Goal: Task Accomplishment & Management: Manage account settings

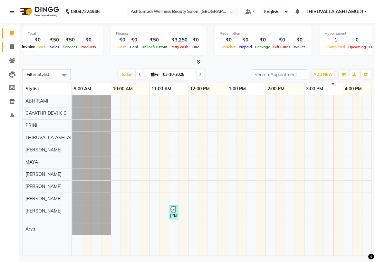
click at [12, 45] on icon at bounding box center [12, 46] width 4 height 5
select select "service"
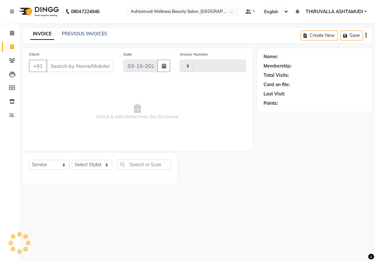
type input "1823"
select select "4634"
click at [11, 31] on icon at bounding box center [12, 33] width 4 height 5
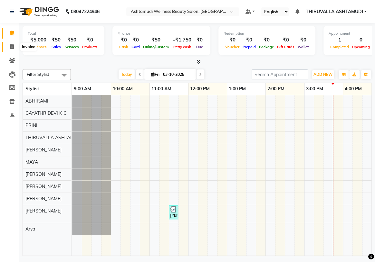
click at [11, 47] on icon at bounding box center [12, 46] width 4 height 5
select select "service"
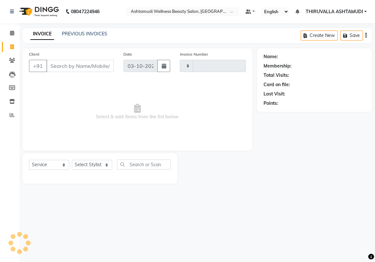
type input "1823"
select select "4634"
click at [89, 166] on select "Select Stylist ABHIRAMI [PERSON_NAME] [PERSON_NAME] [PERSON_NAME] [PERSON_NAME]…" at bounding box center [92, 165] width 40 height 10
select select "42901"
click at [72, 160] on select "Select Stylist ABHIRAMI [PERSON_NAME] [PERSON_NAME] [PERSON_NAME] [PERSON_NAME]…" at bounding box center [92, 165] width 40 height 10
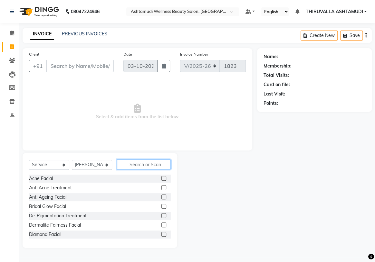
click at [135, 165] on input "text" at bounding box center [144, 165] width 54 height 10
type input "skin"
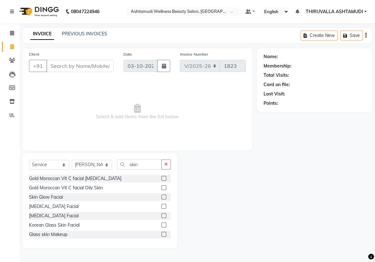
click at [161, 197] on label at bounding box center [163, 197] width 5 height 5
click at [161, 197] on input "checkbox" at bounding box center [163, 197] width 4 height 4
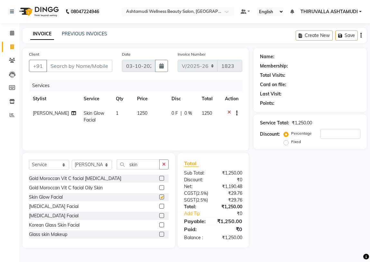
checkbox input "false"
drag, startPoint x: 143, startPoint y: 164, endPoint x: 124, endPoint y: 167, distance: 19.8
click at [124, 167] on input "skin" at bounding box center [138, 165] width 43 height 10
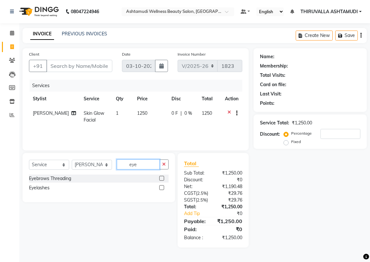
type input "eye"
click at [161, 179] on label at bounding box center [161, 178] width 5 height 5
click at [161, 179] on input "checkbox" at bounding box center [161, 179] width 4 height 4
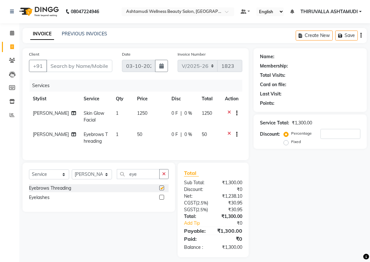
checkbox input "false"
drag, startPoint x: 141, startPoint y: 179, endPoint x: 121, endPoint y: 179, distance: 20.0
click at [121, 179] on input "eye" at bounding box center [138, 174] width 43 height 10
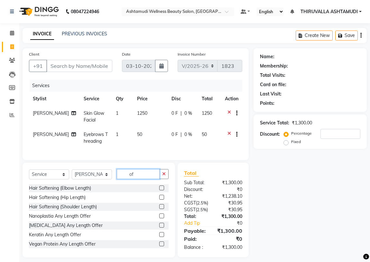
type input "of"
click at [159, 219] on label at bounding box center [161, 216] width 5 height 5
click at [159, 219] on input "checkbox" at bounding box center [161, 216] width 4 height 4
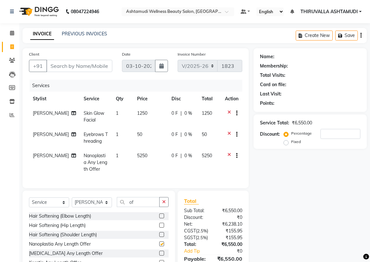
checkbox input "false"
drag, startPoint x: 135, startPoint y: 208, endPoint x: 130, endPoint y: 208, distance: 5.5
click at [130, 207] on input "of" at bounding box center [138, 202] width 43 height 10
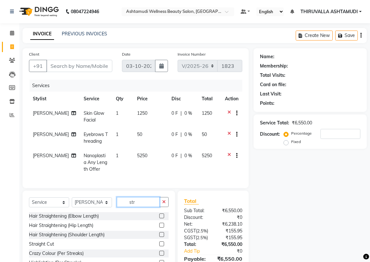
type input "str"
click at [159, 247] on label at bounding box center [161, 244] width 5 height 5
click at [159, 247] on input "checkbox" at bounding box center [161, 244] width 4 height 4
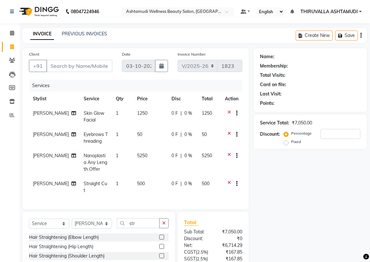
checkbox input "false"
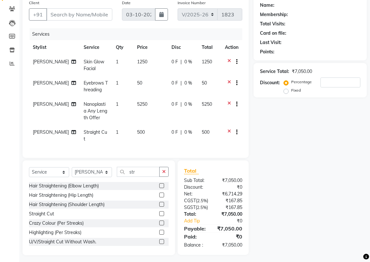
scroll to position [58, 0]
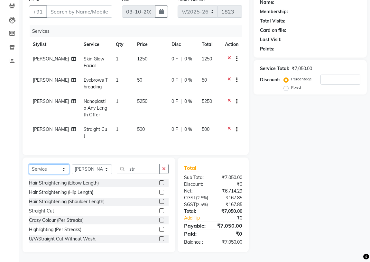
click at [62, 166] on select "Select Service Product Membership Package Voucher Prepaid Gift Card" at bounding box center [49, 169] width 40 height 10
select select "product"
click at [29, 164] on select "Select Service Product Membership Package Voucher Prepaid Gift Card" at bounding box center [49, 169] width 40 height 10
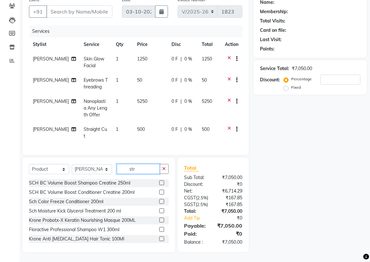
drag, startPoint x: 137, startPoint y: 164, endPoint x: 124, endPoint y: 165, distance: 13.2
click at [124, 165] on input "str" at bounding box center [138, 169] width 43 height 10
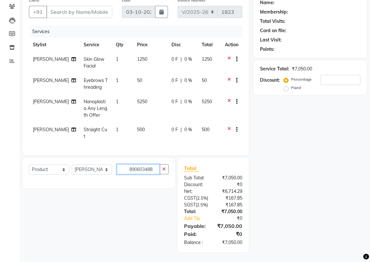
scroll to position [0, 0]
type input "8"
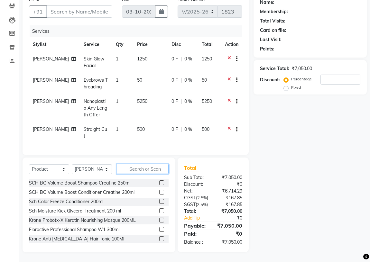
click at [132, 165] on input "text" at bounding box center [143, 169] width 52 height 10
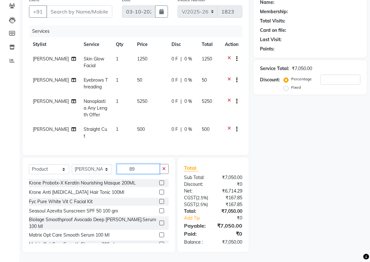
type input "8"
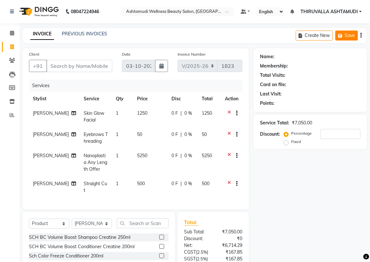
click at [349, 35] on button "Save" at bounding box center [346, 36] width 23 height 10
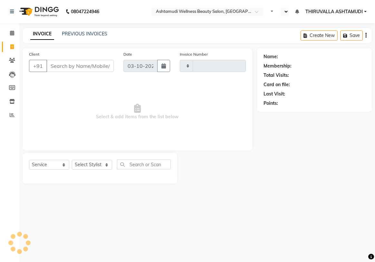
select select "service"
type input "1823"
select select "en"
select select "4634"
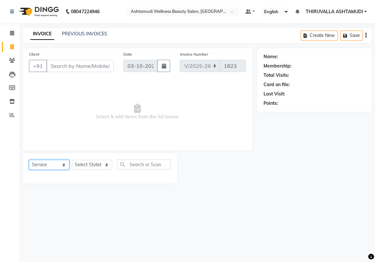
click at [65, 163] on select "Select Service Product Membership Package Voucher Prepaid Gift Card" at bounding box center [49, 165] width 40 height 10
select select "product"
click at [29, 160] on select "Select Service Product Membership Package Voucher Prepaid Gift Card" at bounding box center [49, 165] width 40 height 10
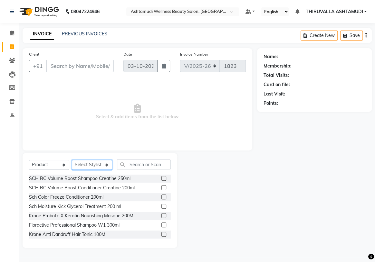
click at [104, 166] on select "Select Stylist ABHIRAMI [PERSON_NAME] [PERSON_NAME] [PERSON_NAME] [PERSON_NAME]…" at bounding box center [92, 165] width 40 height 10
select select "42901"
click at [72, 160] on select "Select Stylist ABHIRAMI [PERSON_NAME] [PERSON_NAME] [PERSON_NAME] [PERSON_NAME]…" at bounding box center [92, 165] width 40 height 10
click at [130, 164] on input "text" at bounding box center [144, 165] width 54 height 10
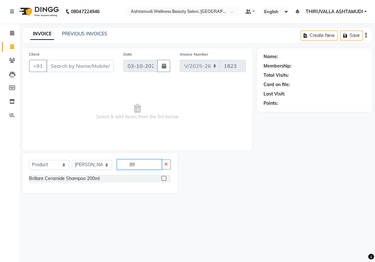
type input "8"
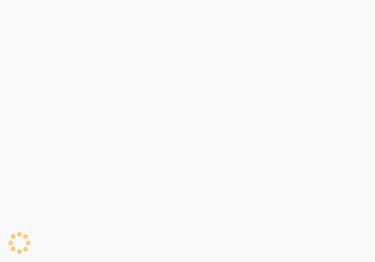
select select "service"
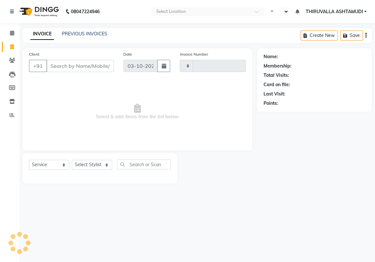
type input "1823"
select select "en"
select select "4634"
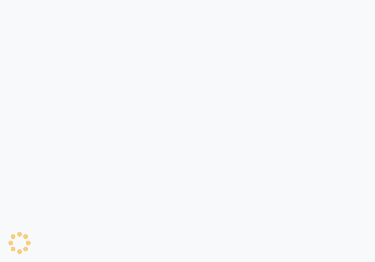
select select "4634"
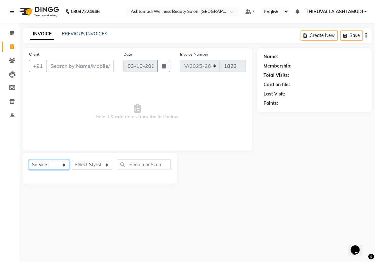
click at [55, 167] on select "Select Service Product Membership Package Voucher Prepaid Gift Card" at bounding box center [49, 165] width 40 height 10
select select "product"
click at [29, 160] on select "Select Service Product Membership Package Voucher Prepaid Gift Card" at bounding box center [49, 165] width 40 height 10
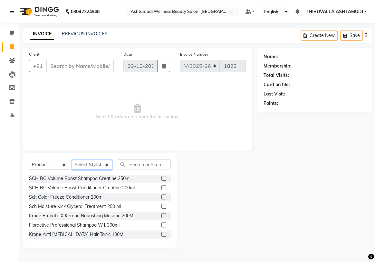
click at [104, 164] on select "Select Stylist ABHIRAMI [PERSON_NAME] [PERSON_NAME] [PERSON_NAME] [PERSON_NAME]…" at bounding box center [92, 165] width 40 height 10
select select "42901"
click at [72, 160] on select "Select Stylist ABHIRAMI [PERSON_NAME] [PERSON_NAME] [PERSON_NAME] [PERSON_NAME]…" at bounding box center [92, 165] width 40 height 10
click at [136, 165] on input "text" at bounding box center [144, 165] width 54 height 10
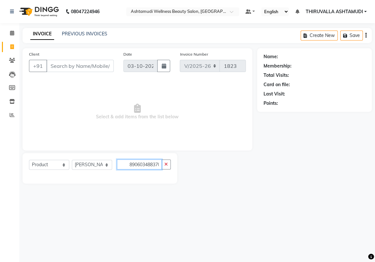
scroll to position [0, 5]
type input "89060348837068906034883690"
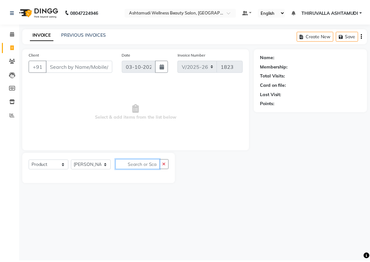
scroll to position [0, 0]
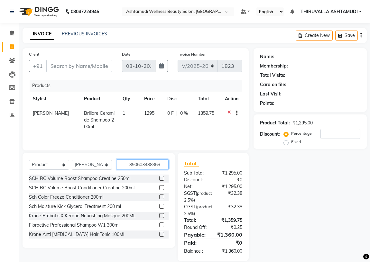
type input "8906034883690"
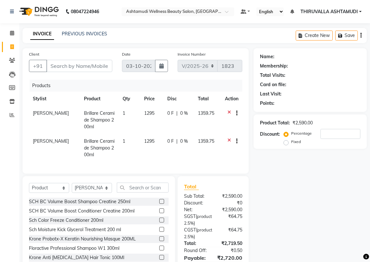
click at [231, 112] on div at bounding box center [234, 114] width 6 height 8
click at [229, 112] on icon at bounding box center [230, 114] width 4 height 8
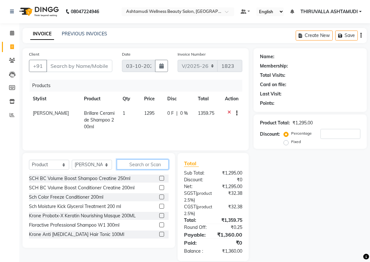
click at [128, 165] on input "text" at bounding box center [143, 165] width 52 height 10
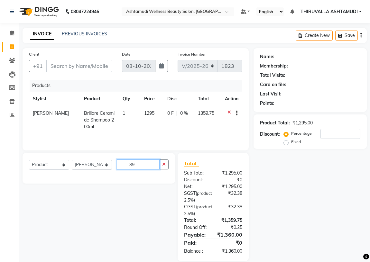
type input "8"
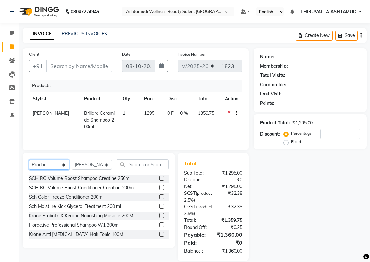
click at [63, 166] on select "Select Service Product Membership Package Voucher Prepaid Gift Card" at bounding box center [49, 165] width 40 height 10
select select "service"
click at [29, 160] on select "Select Service Product Membership Package Voucher Prepaid Gift Card" at bounding box center [49, 165] width 40 height 10
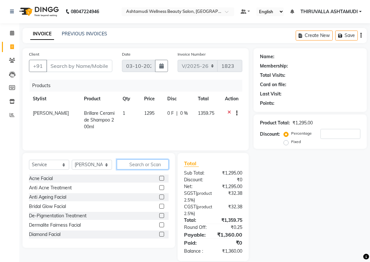
click at [136, 166] on input "text" at bounding box center [143, 165] width 52 height 10
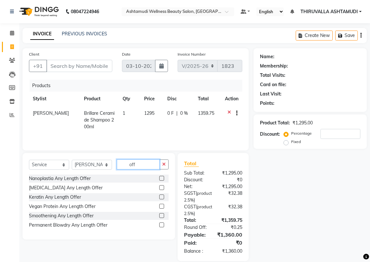
type input "off"
click at [163, 177] on label at bounding box center [161, 178] width 5 height 5
click at [163, 177] on input "checkbox" at bounding box center [161, 179] width 4 height 4
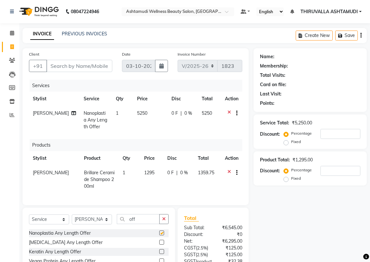
checkbox input "false"
drag, startPoint x: 139, startPoint y: 222, endPoint x: 123, endPoint y: 227, distance: 16.4
click at [123, 224] on input "off" at bounding box center [138, 219] width 43 height 10
type input "skin"
click at [159, 254] on label at bounding box center [161, 251] width 5 height 5
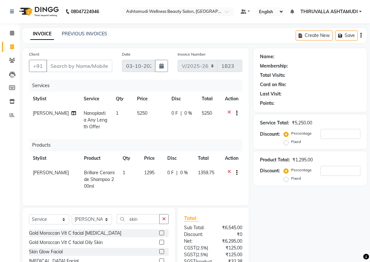
click at [159, 254] on input "checkbox" at bounding box center [161, 252] width 4 height 4
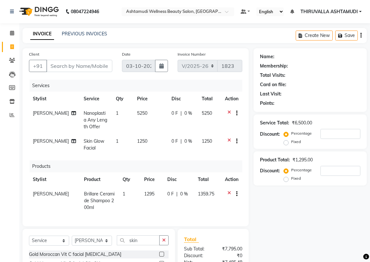
checkbox input "false"
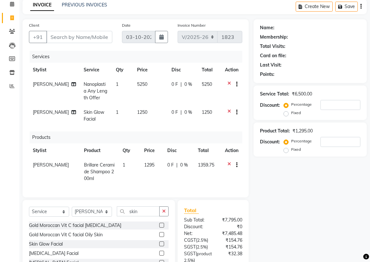
scroll to position [58, 0]
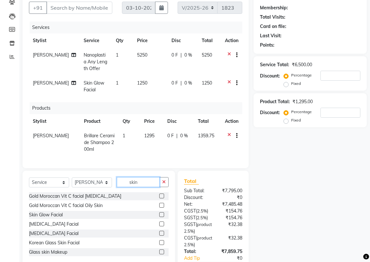
drag, startPoint x: 144, startPoint y: 187, endPoint x: 126, endPoint y: 189, distance: 18.7
click at [124, 187] on input "skin" at bounding box center [138, 182] width 43 height 10
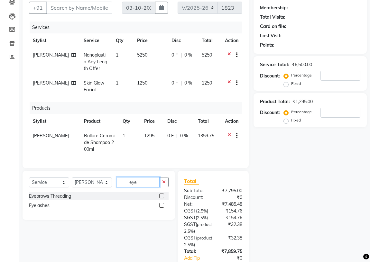
type input "eye"
click at [162, 199] on label at bounding box center [161, 196] width 5 height 5
click at [162, 199] on input "checkbox" at bounding box center [161, 196] width 4 height 4
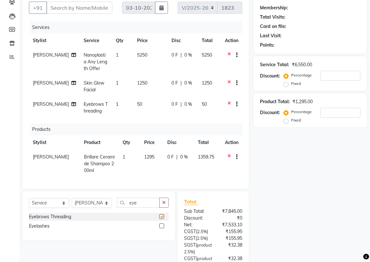
checkbox input "false"
drag, startPoint x: 139, startPoint y: 202, endPoint x: 125, endPoint y: 205, distance: 14.2
click at [125, 205] on input "eye" at bounding box center [138, 203] width 43 height 10
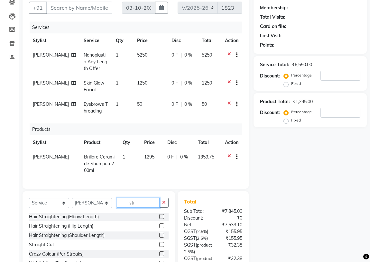
type input "str"
click at [159, 245] on label at bounding box center [161, 244] width 5 height 5
click at [159, 245] on input "checkbox" at bounding box center [161, 245] width 4 height 4
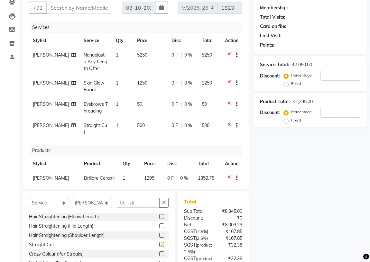
checkbox input "false"
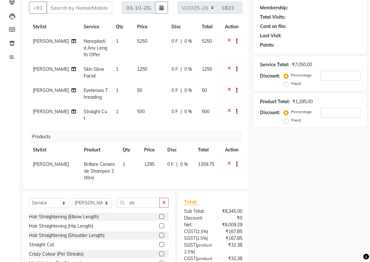
scroll to position [21, 0]
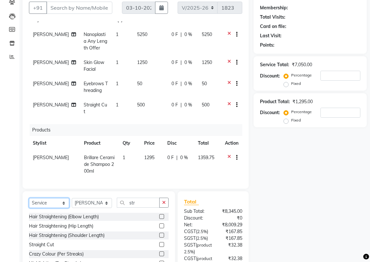
click at [65, 202] on select "Select Service Product Membership Package Voucher Prepaid Gift Card" at bounding box center [49, 203] width 40 height 10
select select "product"
click at [29, 198] on select "Select Service Product Membership Package Voucher Prepaid Gift Card" at bounding box center [49, 203] width 40 height 10
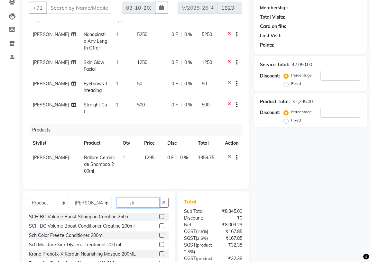
drag, startPoint x: 138, startPoint y: 203, endPoint x: 123, endPoint y: 205, distance: 15.3
click at [123, 205] on input "str" at bounding box center [138, 203] width 43 height 10
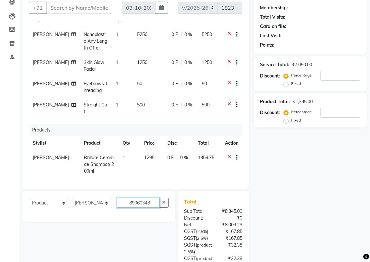
scroll to position [0, 0]
type input "8"
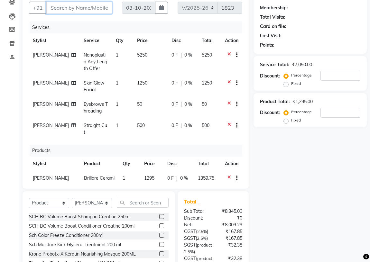
click at [67, 10] on input "Client" at bounding box center [79, 8] width 66 height 12
type input "8"
type input "0"
type input "8590317322"
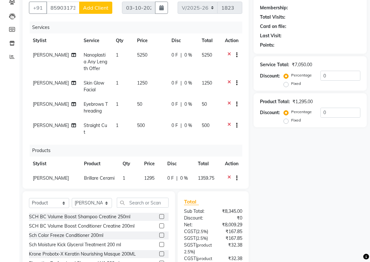
click at [86, 9] on span "Add Client" at bounding box center [95, 8] width 25 height 6
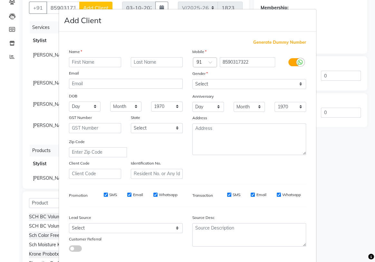
click at [97, 61] on input "text" at bounding box center [95, 62] width 52 height 10
type input "Dayana"
click at [126, 107] on select "Month January February March April May June July August September October Novem…" at bounding box center [126, 107] width 32 height 10
select select "05"
click at [110, 102] on select "Month January February March April May June July August September October Novem…" at bounding box center [126, 107] width 32 height 10
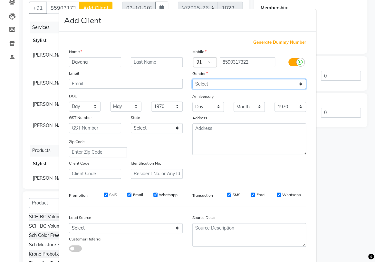
click at [258, 88] on select "Select Male Female Other Prefer Not To Say" at bounding box center [249, 84] width 114 height 10
select select "female"
click at [192, 79] on select "Select Male Female Other Prefer Not To Say" at bounding box center [249, 84] width 114 height 10
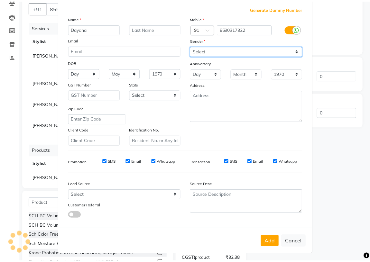
scroll to position [36, 0]
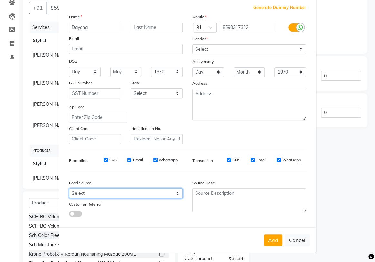
drag, startPoint x: 170, startPoint y: 193, endPoint x: 165, endPoint y: 189, distance: 6.4
click at [170, 193] on select "Select Walk-in Referral Internet Friend Word of Mouth Advertisement Facebook Ju…" at bounding box center [126, 194] width 114 height 10
select select "31364"
click at [69, 189] on select "Select Walk-in Referral Internet Friend Word of Mouth Advertisement Facebook Ju…" at bounding box center [126, 194] width 114 height 10
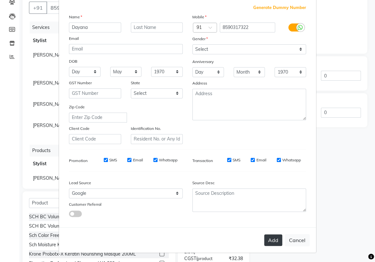
click at [274, 240] on button "Add" at bounding box center [273, 241] width 18 height 12
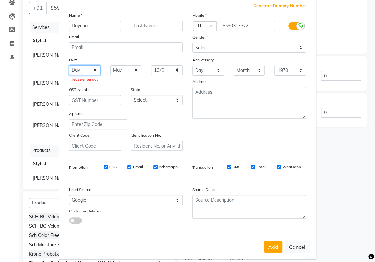
click at [84, 71] on select "Day 01 02 03 04 05 06 07 08 09 10 11 12 13 14 15 16 17 18 19 20 21 22 23 24 25 …" at bounding box center [85, 70] width 32 height 10
select select "01"
click at [69, 65] on select "Day 01 02 03 04 05 06 07 08 09 10 11 12 13 14 15 16 17 18 19 20 21 22 23 24 25 …" at bounding box center [85, 70] width 32 height 10
click at [270, 248] on button "Add" at bounding box center [273, 247] width 18 height 12
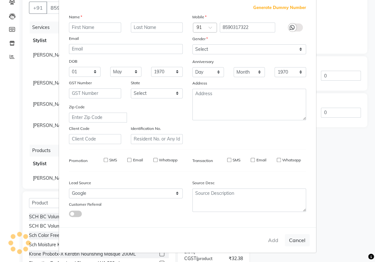
select select
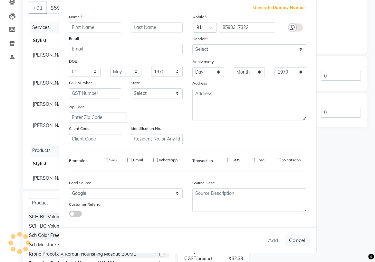
select select
checkbox input "false"
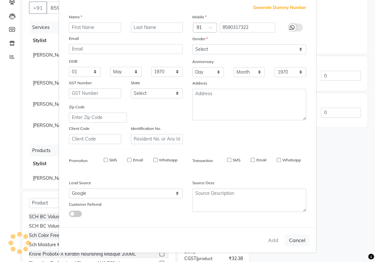
checkbox input "false"
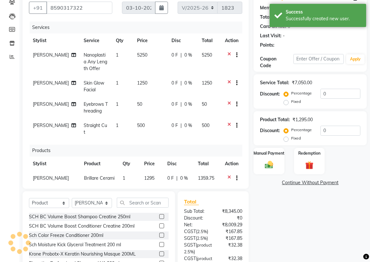
select select "1: Object"
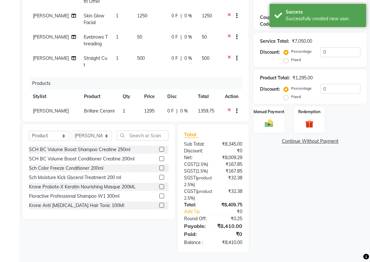
scroll to position [146, 0]
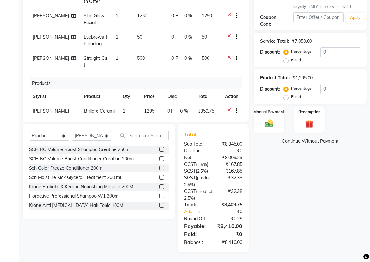
click at [228, 55] on icon at bounding box center [230, 59] width 4 height 8
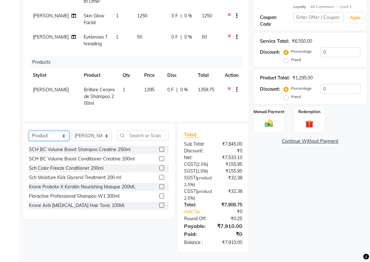
click at [64, 131] on select "Select Service Product Membership Package Voucher Prepaid Gift Card" at bounding box center [49, 136] width 40 height 10
select select "service"
click at [29, 131] on select "Select Service Product Membership Package Voucher Prepaid Gift Card" at bounding box center [49, 136] width 40 height 10
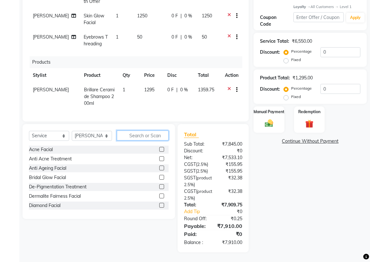
click at [141, 131] on input "text" at bounding box center [143, 136] width 52 height 10
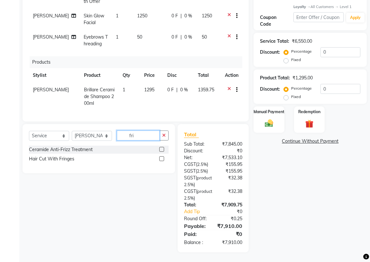
type input "fri"
click at [163, 156] on label at bounding box center [161, 158] width 5 height 5
click at [163, 157] on input "checkbox" at bounding box center [161, 159] width 4 height 4
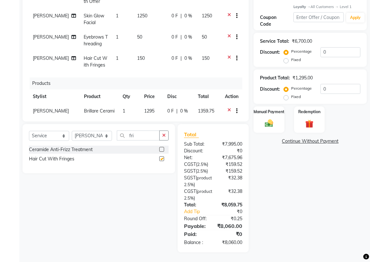
checkbox input "false"
click at [275, 119] on img at bounding box center [269, 124] width 14 height 10
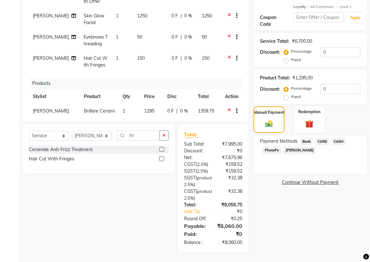
click at [274, 147] on span "PhonePe" at bounding box center [272, 150] width 18 height 7
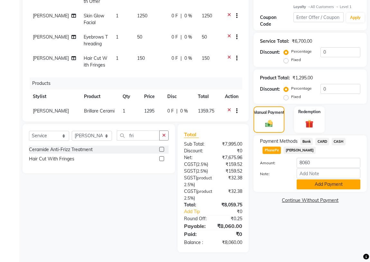
click at [325, 180] on button "Add Payment" at bounding box center [329, 185] width 64 height 10
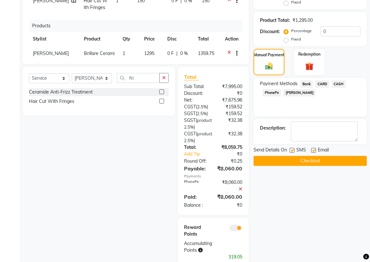
scroll to position [205, 0]
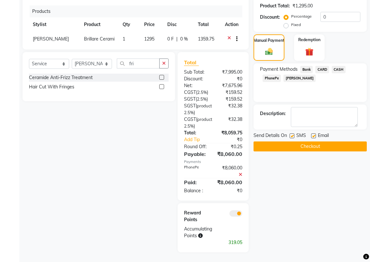
click at [310, 142] on button "Checkout" at bounding box center [310, 147] width 113 height 10
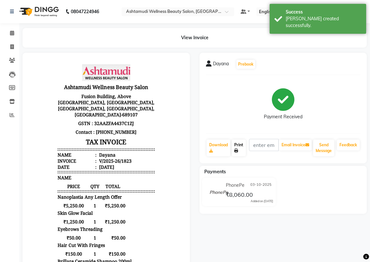
click at [238, 149] on link "Print" at bounding box center [239, 148] width 14 height 17
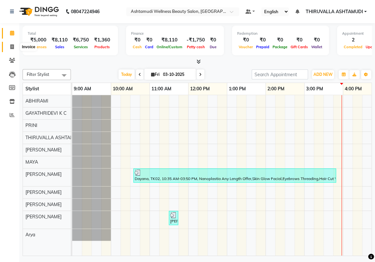
click at [14, 46] on span at bounding box center [11, 46] width 11 height 7
select select "service"
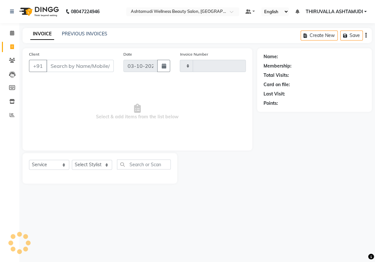
type input "1824"
select select "4634"
click at [62, 165] on select "Select Service Product Membership Package Voucher Prepaid Gift Card" at bounding box center [49, 165] width 40 height 10
select select "product"
click at [29, 160] on select "Select Service Product Membership Package Voucher Prepaid Gift Card" at bounding box center [49, 165] width 40 height 10
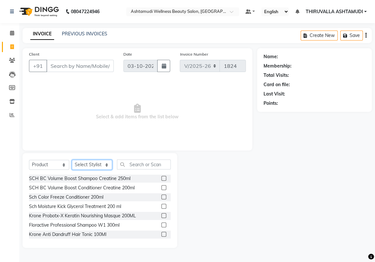
click at [99, 164] on select "Select Stylist ABHIRAMI [PERSON_NAME] [PERSON_NAME] [PERSON_NAME] [PERSON_NAME]…" at bounding box center [92, 165] width 40 height 10
select select "26995"
click at [72, 160] on select "Select Stylist ABHIRAMI [PERSON_NAME] [PERSON_NAME] [PERSON_NAME] [PERSON_NAME]…" at bounding box center [92, 165] width 40 height 10
click at [125, 166] on input "text" at bounding box center [144, 165] width 54 height 10
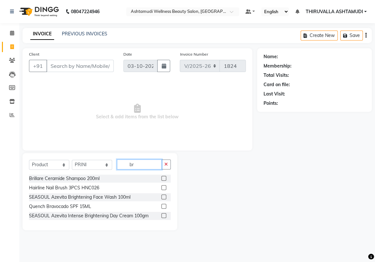
type input "b"
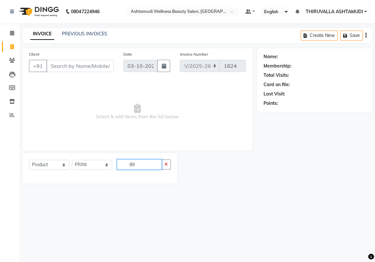
type input "8"
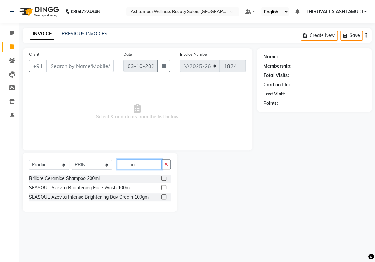
click at [138, 165] on input "bri" at bounding box center [139, 165] width 45 height 10
type input "b"
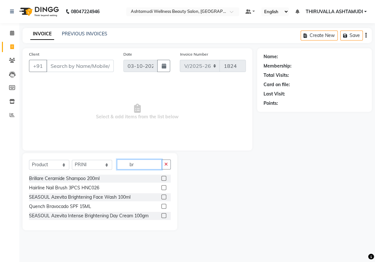
type input "b"
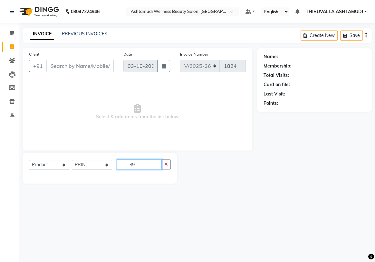
type input "8"
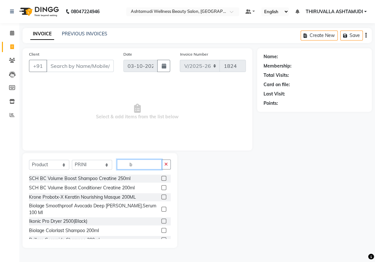
type input "br"
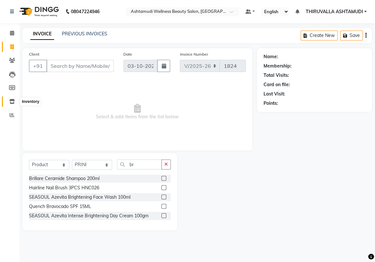
click at [10, 102] on icon at bounding box center [11, 101] width 5 height 5
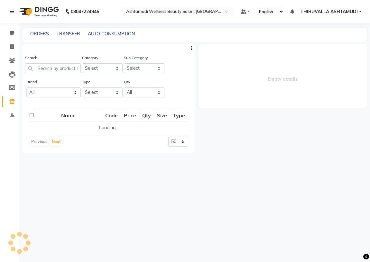
select select
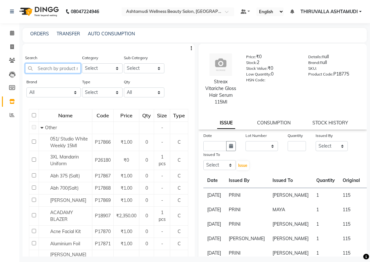
click at [48, 66] on input "text" at bounding box center [53, 68] width 56 height 10
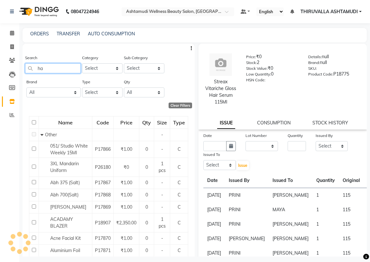
type input "h"
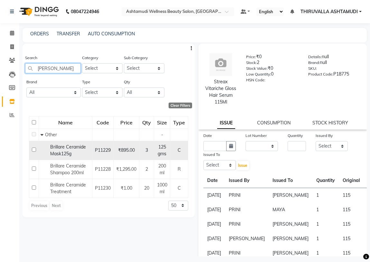
type input "brilla"
click at [65, 143] on td "Brillare Ceramide Mask125g" at bounding box center [65, 150] width 53 height 19
click at [60, 152] on span "Brillare Ceramide Mask125g" at bounding box center [68, 150] width 36 height 13
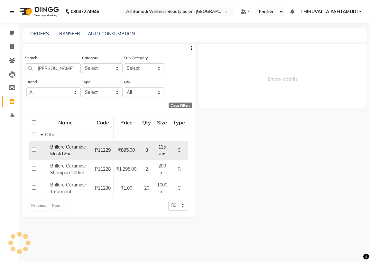
select select
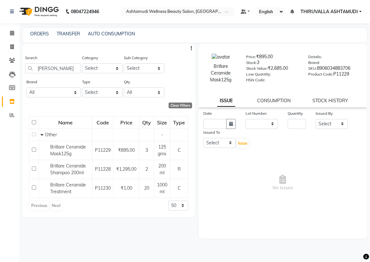
click at [335, 69] on div "SKU: 8906034883706" at bounding box center [334, 69] width 52 height 9
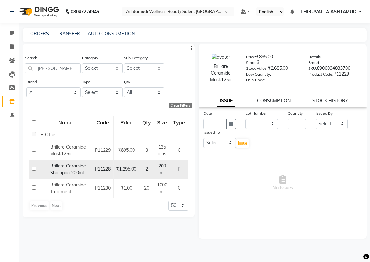
click at [67, 172] on span "Brillare Ceramide Shampoo 200ml" at bounding box center [68, 169] width 36 height 13
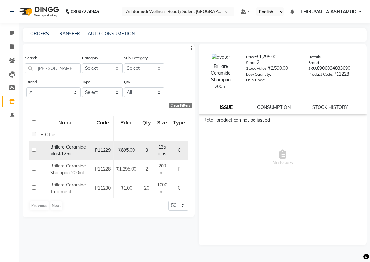
click at [82, 148] on span "Brillare Ceramide Mask125g" at bounding box center [68, 150] width 36 height 13
select select
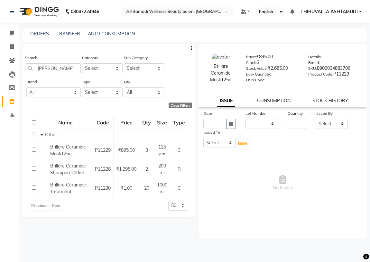
click at [339, 67] on div "SKU: 8906034883706" at bounding box center [334, 69] width 52 height 9
copy div "8906034883706"
drag, startPoint x: 48, startPoint y: 67, endPoint x: 14, endPoint y: 71, distance: 35.0
click at [14, 71] on app-home "08047224946 Select Location × Ashtamudi Wellness Beauty Salon, Thiruvalla Defau…" at bounding box center [185, 133] width 370 height 266
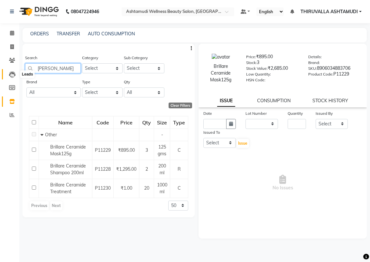
paste input "8906034883706"
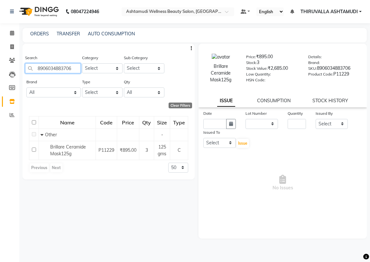
click at [61, 70] on input "8906034883706" at bounding box center [53, 68] width 56 height 10
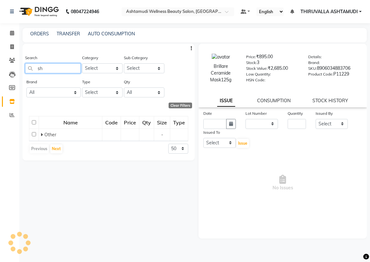
type input "s"
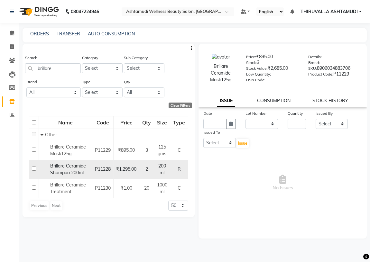
click at [72, 173] on span "Brillare Ceramide Shampoo 200ml" at bounding box center [68, 169] width 36 height 13
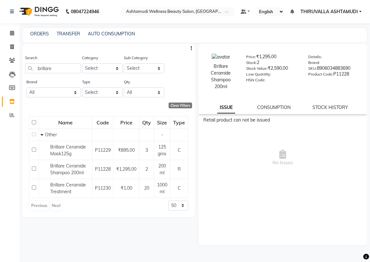
click at [334, 67] on div "SKU: 8906034883690" at bounding box center [334, 69] width 52 height 9
copy div "8906034883690"
drag, startPoint x: 61, startPoint y: 67, endPoint x: 14, endPoint y: 70, distance: 46.8
click at [14, 70] on app-home "08047224946 Select Location × Ashtamudi Wellness Beauty Salon, Thiruvalla Defau…" at bounding box center [185, 133] width 370 height 266
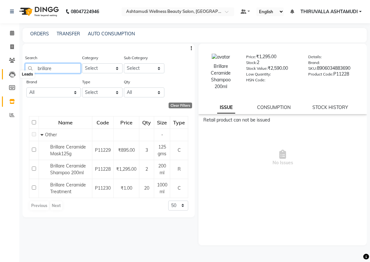
paste input "8906034883690"
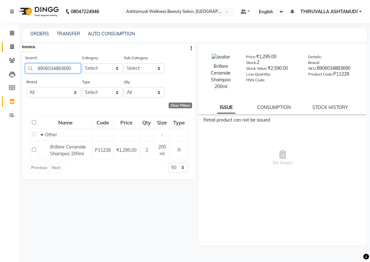
type input "8906034883690"
click at [11, 45] on icon at bounding box center [12, 46] width 4 height 5
select select "service"
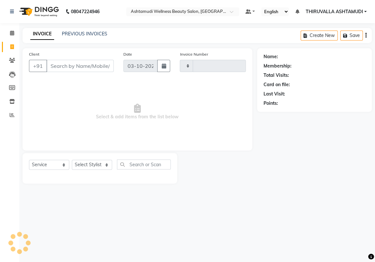
type input "1824"
select select "4634"
click at [60, 163] on select "Select Service Product Membership Package Voucher Prepaid Gift Card" at bounding box center [49, 165] width 40 height 10
select select "product"
click at [29, 160] on select "Select Service Product Membership Package Voucher Prepaid Gift Card" at bounding box center [49, 165] width 40 height 10
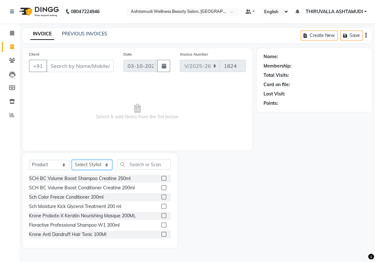
click at [89, 165] on select "Select Stylist ABHIRAMI [PERSON_NAME] [PERSON_NAME] [PERSON_NAME] [PERSON_NAME]…" at bounding box center [92, 165] width 40 height 10
select select "26995"
click at [72, 160] on select "Select Stylist ABHIRAMI [PERSON_NAME] [PERSON_NAME] [PERSON_NAME] [PERSON_NAME]…" at bounding box center [92, 165] width 40 height 10
click at [128, 166] on input "text" at bounding box center [144, 165] width 54 height 10
type input "8906034883706"
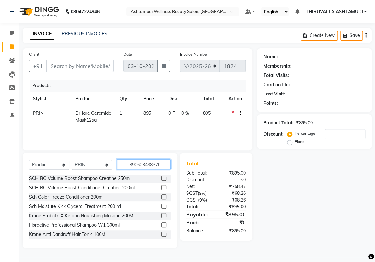
type input "8906034883706"
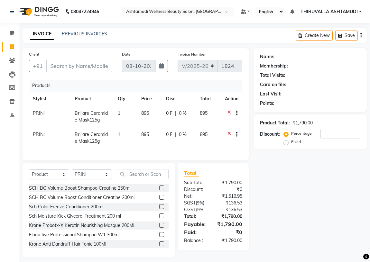
click at [228, 134] on icon at bounding box center [230, 135] width 4 height 8
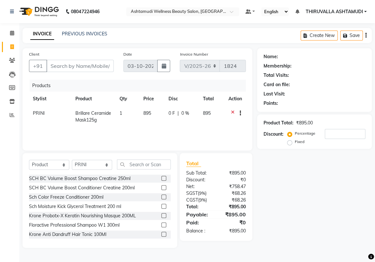
click at [232, 112] on icon at bounding box center [233, 114] width 4 height 8
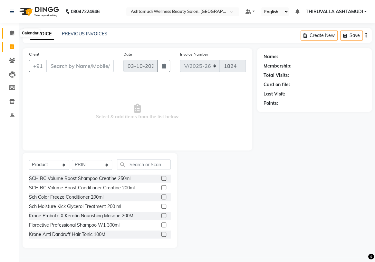
click at [11, 33] on icon at bounding box center [12, 33] width 4 height 5
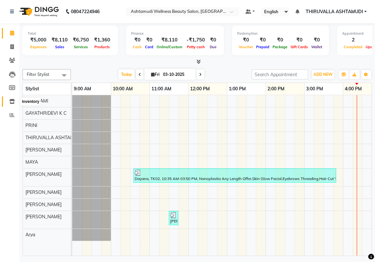
click at [11, 103] on icon at bounding box center [11, 101] width 5 height 5
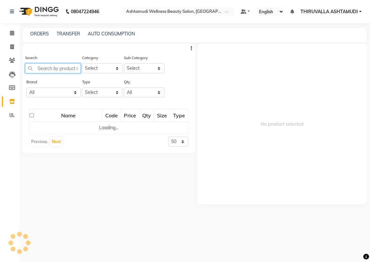
click at [55, 68] on input "text" at bounding box center [53, 68] width 56 height 10
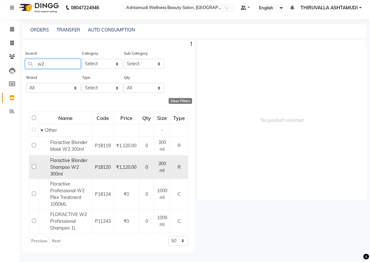
scroll to position [12, 0]
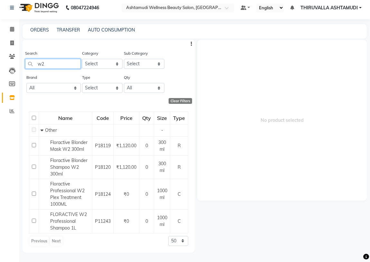
type input "w"
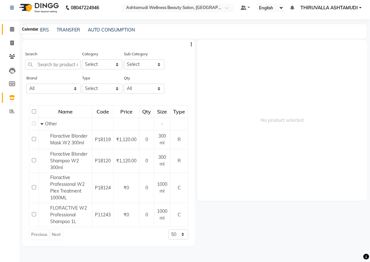
click at [14, 29] on icon at bounding box center [12, 29] width 4 height 5
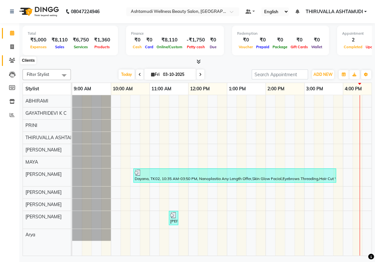
click at [14, 61] on icon at bounding box center [12, 60] width 6 height 5
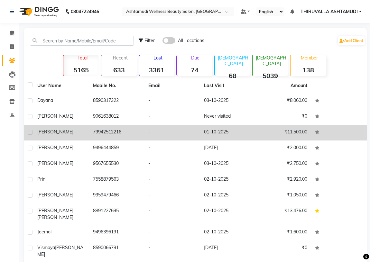
click at [217, 133] on td "01-10-2025" at bounding box center [228, 133] width 56 height 16
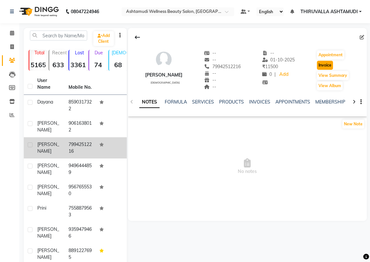
click at [321, 66] on button "Invoice" at bounding box center [325, 65] width 16 height 9
select select "4634"
select select "service"
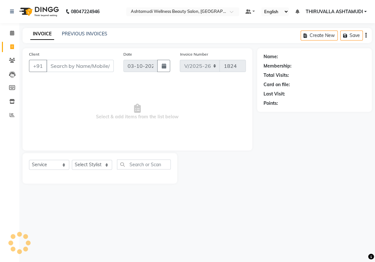
type input "79942512216"
select select "1: Object"
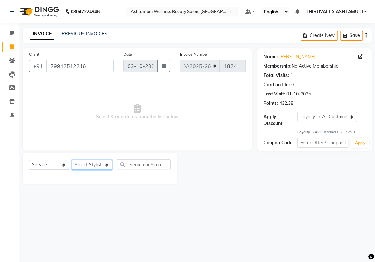
click at [103, 166] on select "Select Stylist ABHIRAMI [PERSON_NAME] [PERSON_NAME] [PERSON_NAME] [PERSON_NAME]…" at bounding box center [92, 165] width 40 height 10
select select "60487"
click at [72, 160] on select "Select Stylist ABHIRAMI [PERSON_NAME] [PERSON_NAME] [PERSON_NAME] [PERSON_NAME]…" at bounding box center [92, 165] width 40 height 10
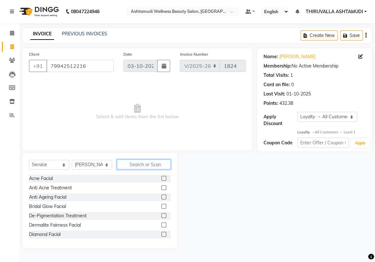
click at [126, 164] on input "text" at bounding box center [144, 165] width 54 height 10
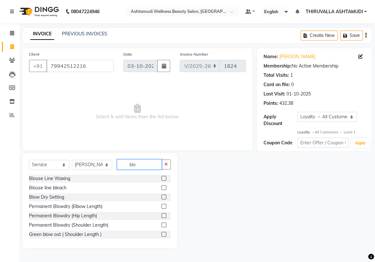
type input "blo"
click at [161, 200] on div at bounding box center [163, 198] width 4 height 7
click at [161, 197] on label at bounding box center [163, 197] width 5 height 5
click at [161, 197] on input "checkbox" at bounding box center [163, 197] width 4 height 4
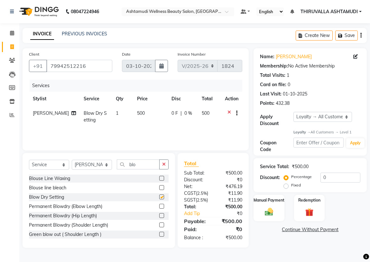
checkbox input "false"
click at [274, 211] on img at bounding box center [269, 212] width 14 height 10
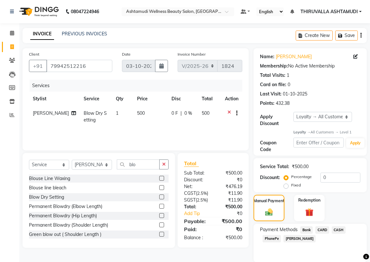
click at [276, 240] on span "PhonePe" at bounding box center [272, 238] width 18 height 7
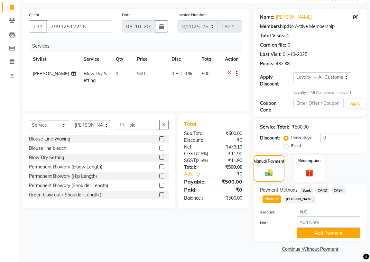
scroll to position [41, 0]
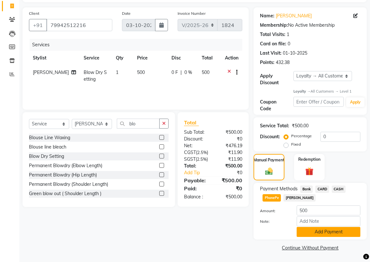
click at [321, 233] on button "Add Payment" at bounding box center [329, 232] width 64 height 10
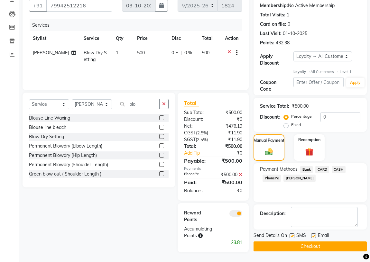
scroll to position [74, 0]
click at [304, 242] on button "Checkout" at bounding box center [310, 247] width 113 height 10
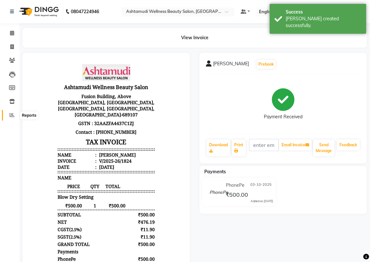
click at [13, 117] on icon at bounding box center [12, 115] width 5 height 5
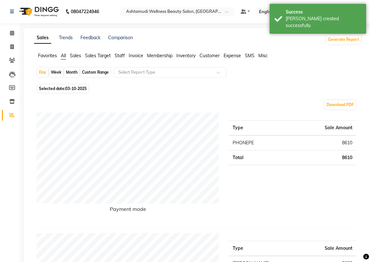
click at [80, 91] on span "Selected date: 03-10-2025" at bounding box center [62, 89] width 51 height 8
select select "10"
select select "2025"
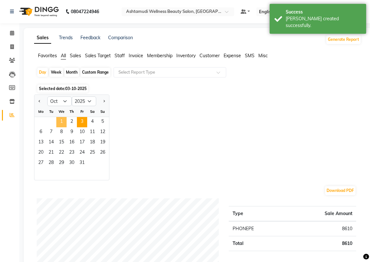
click at [59, 122] on span "1" at bounding box center [61, 122] width 10 height 10
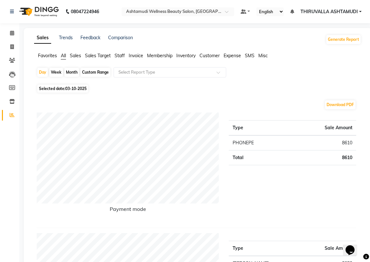
click at [71, 87] on span "03-10-2025" at bounding box center [75, 88] width 21 height 5
select select "10"
select select "2025"
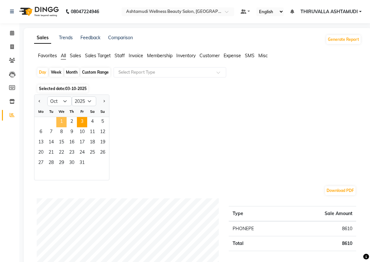
click at [63, 123] on span "1" at bounding box center [61, 122] width 10 height 10
click at [62, 121] on span "1" at bounding box center [61, 122] width 10 height 10
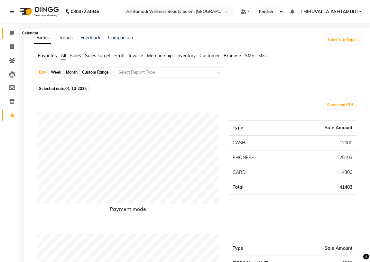
click at [13, 35] on span at bounding box center [11, 33] width 11 height 7
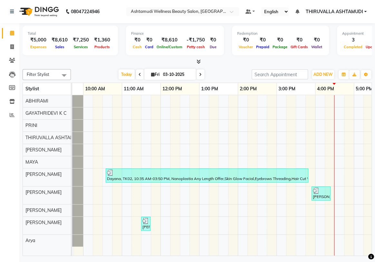
scroll to position [0, 16]
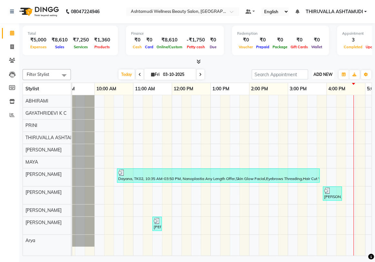
click at [323, 74] on span "ADD NEW" at bounding box center [322, 74] width 19 height 5
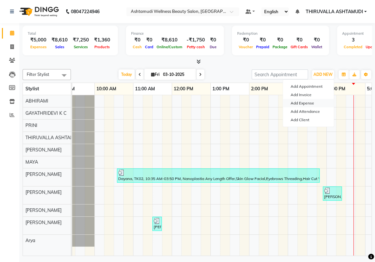
click at [311, 102] on link "Add Expense" at bounding box center [308, 103] width 51 height 8
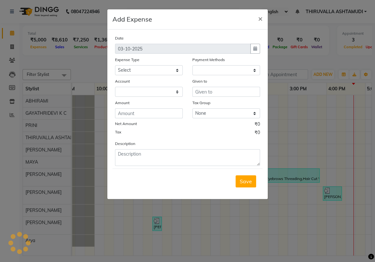
select select "1"
select select "3465"
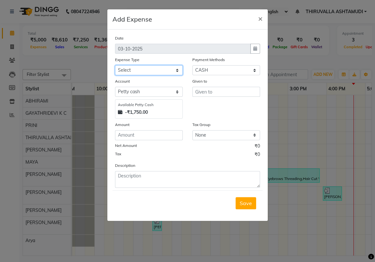
click at [175, 71] on select "Select ACCOMODATION EXPENSES ADVERTISEMENT SALES PROMOTIONAL EXPENSES Bonus BRI…" at bounding box center [149, 70] width 68 height 10
select select "6230"
click at [115, 66] on select "Select ACCOMODATION EXPENSES ADVERTISEMENT SALES PROMOTIONAL EXPENSES Bonus BRI…" at bounding box center [149, 70] width 68 height 10
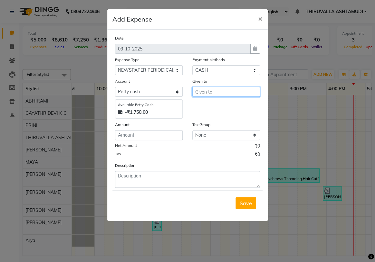
click at [221, 93] on input "text" at bounding box center [226, 92] width 68 height 10
type input "[PERSON_NAME]"
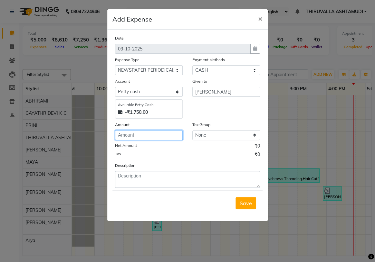
click at [174, 135] on input "number" at bounding box center [149, 135] width 68 height 10
type input "600"
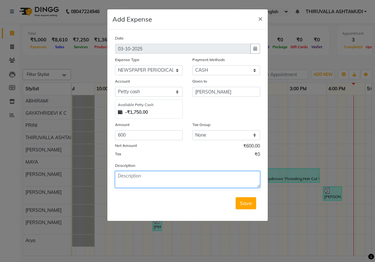
click at [145, 186] on textarea at bounding box center [187, 179] width 145 height 17
type textarea "paper"
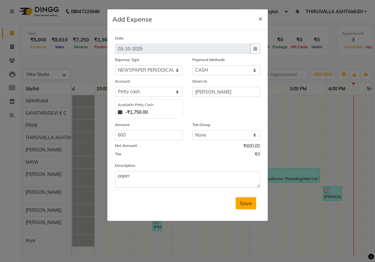
click at [248, 208] on button "Save" at bounding box center [245, 203] width 21 height 12
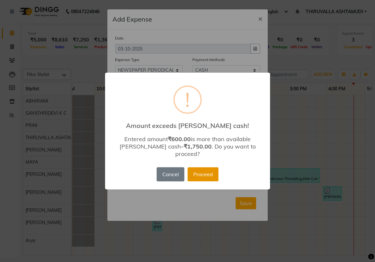
click at [199, 173] on button "Proceed" at bounding box center [202, 174] width 31 height 14
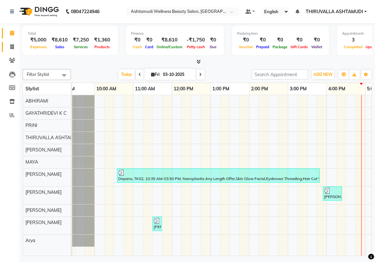
click at [13, 45] on icon at bounding box center [12, 46] width 4 height 5
select select "service"
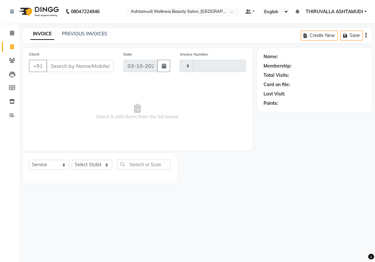
type input "1825"
select select "4634"
click at [108, 167] on select "Select Stylist ABHIRAMI [PERSON_NAME] [PERSON_NAME] [PERSON_NAME] [PERSON_NAME]…" at bounding box center [92, 165] width 40 height 10
select select "29016"
click at [72, 160] on select "Select Stylist ABHIRAMI [PERSON_NAME] [PERSON_NAME] [PERSON_NAME] [PERSON_NAME]…" at bounding box center [92, 165] width 40 height 10
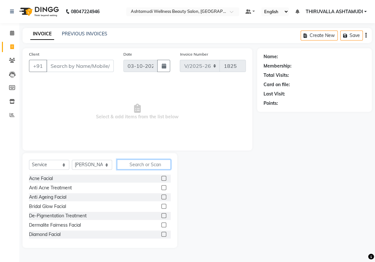
click at [133, 164] on input "text" at bounding box center [144, 165] width 54 height 10
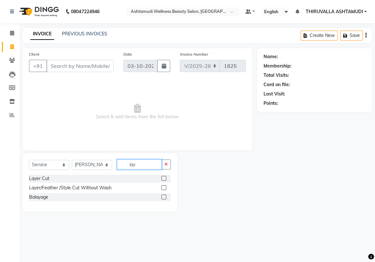
type input "lay"
click at [164, 180] on label at bounding box center [163, 178] width 5 height 5
click at [164, 180] on input "checkbox" at bounding box center [163, 179] width 4 height 4
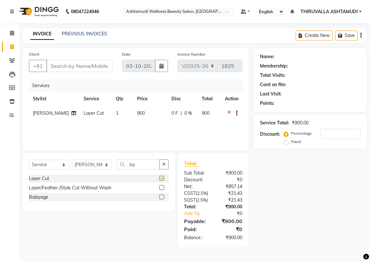
checkbox input "false"
drag, startPoint x: 145, startPoint y: 166, endPoint x: 120, endPoint y: 166, distance: 25.4
click at [120, 166] on input "lay" at bounding box center [138, 165] width 43 height 10
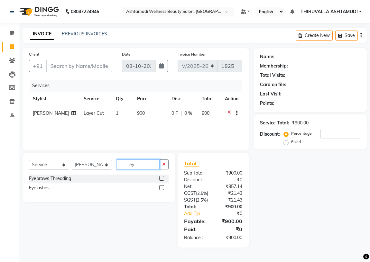
type input "ey"
click at [163, 177] on label at bounding box center [161, 178] width 5 height 5
click at [163, 177] on input "checkbox" at bounding box center [161, 179] width 4 height 4
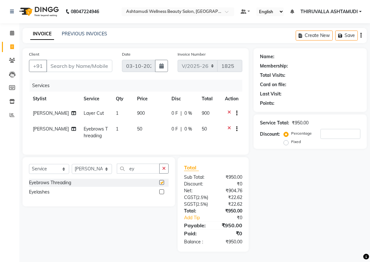
checkbox input "false"
click at [68, 66] on input "Client" at bounding box center [79, 66] width 66 height 12
type input "7"
type input "0"
type input "7025930317"
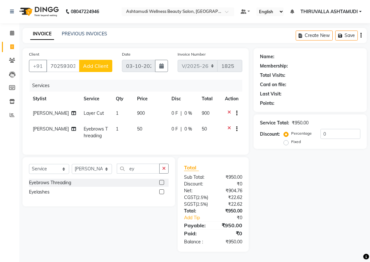
click at [96, 64] on span "Add Client" at bounding box center [95, 66] width 25 height 6
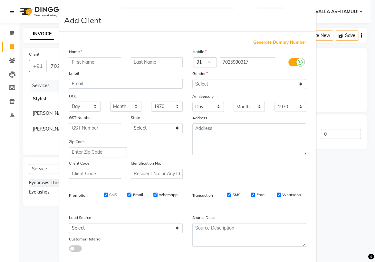
click at [96, 62] on input "text" at bounding box center [95, 62] width 52 height 10
type input "[PERSON_NAME]"
click at [135, 109] on select "Month January February March April May June July August September October Novem…" at bounding box center [126, 107] width 32 height 10
select select "02"
click at [110, 102] on select "Month January February March April May June July August September October Novem…" at bounding box center [126, 107] width 32 height 10
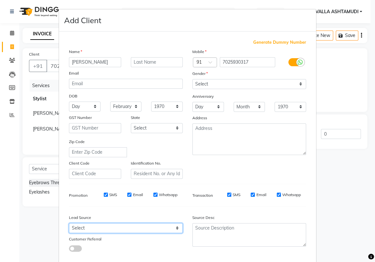
click at [167, 227] on select "Select Walk-in Referral Internet Friend Word of Mouth Advertisement Facebook Ju…" at bounding box center [126, 228] width 114 height 10
select select "31364"
click at [69, 225] on select "Select Walk-in Referral Internet Friend Word of Mouth Advertisement Facebook Ju…" at bounding box center [126, 228] width 114 height 10
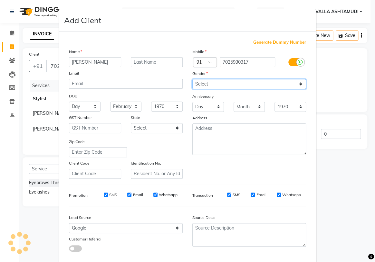
drag, startPoint x: 290, startPoint y: 83, endPoint x: 283, endPoint y: 88, distance: 8.8
click at [289, 84] on select "Select [DEMOGRAPHIC_DATA] [DEMOGRAPHIC_DATA] Other Prefer Not To Say" at bounding box center [249, 84] width 114 height 10
select select "[DEMOGRAPHIC_DATA]"
click at [192, 79] on select "Select [DEMOGRAPHIC_DATA] [DEMOGRAPHIC_DATA] Other Prefer Not To Say" at bounding box center [249, 84] width 114 height 10
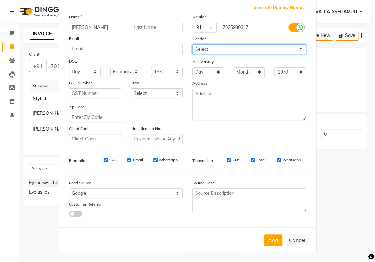
scroll to position [36, 0]
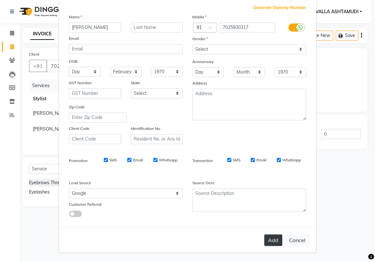
drag, startPoint x: 269, startPoint y: 240, endPoint x: 272, endPoint y: 229, distance: 11.6
click at [270, 240] on button "Add" at bounding box center [273, 241] width 18 height 12
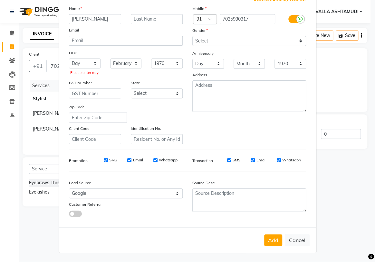
scroll to position [45, 0]
click at [74, 64] on select "Day 01 02 03 04 05 06 07 08 09 10 11 12 13 14 15 16 17 18 19 20 21 22 23 24 25 …" at bounding box center [85, 64] width 32 height 10
select select "01"
click at [69, 59] on select "Day 01 02 03 04 05 06 07 08 09 10 11 12 13 14 15 16 17 18 19 20 21 22 23 24 25 …" at bounding box center [85, 64] width 32 height 10
click at [271, 243] on button "Add" at bounding box center [273, 241] width 18 height 12
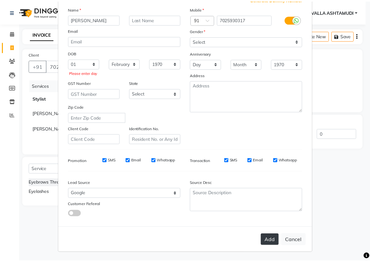
scroll to position [36, 0]
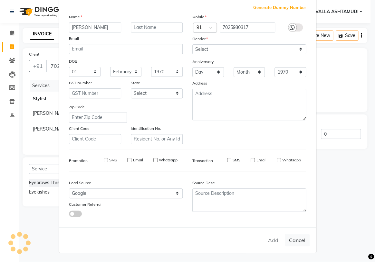
select select
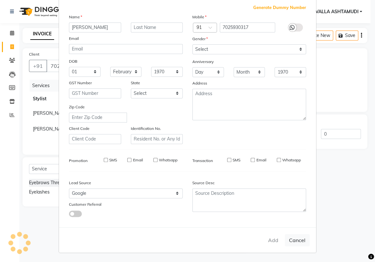
select select
checkbox input "false"
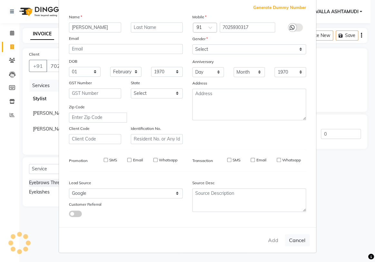
checkbox input "false"
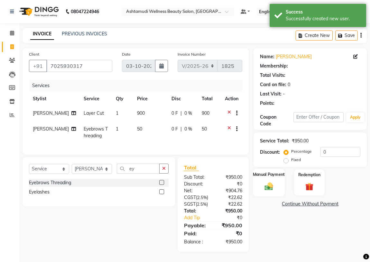
click at [282, 182] on div "Manual Payment" at bounding box center [269, 182] width 32 height 27
select select "1: Object"
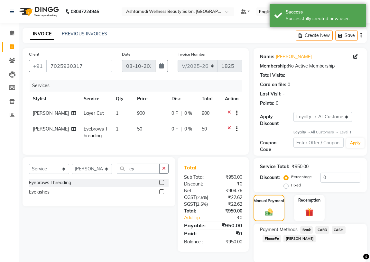
click at [272, 239] on span "PhonePe" at bounding box center [272, 238] width 18 height 7
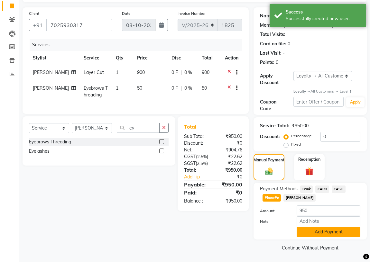
click at [321, 228] on button "Add Payment" at bounding box center [329, 232] width 64 height 10
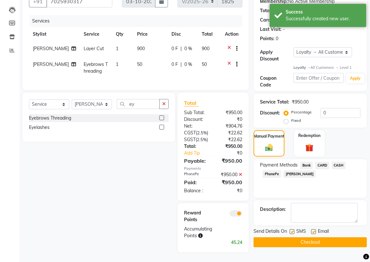
scroll to position [83, 0]
click at [320, 238] on button "Checkout" at bounding box center [310, 243] width 113 height 10
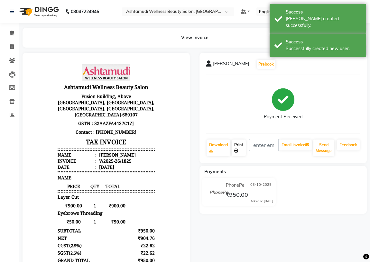
click at [240, 148] on link "Print" at bounding box center [239, 148] width 14 height 17
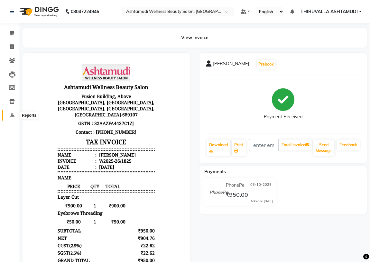
click at [11, 116] on icon at bounding box center [12, 115] width 5 height 5
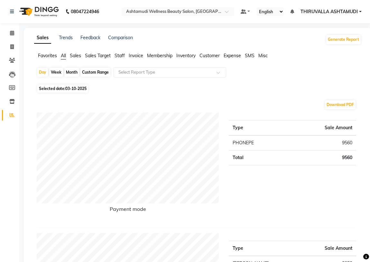
click at [76, 90] on span "03-10-2025" at bounding box center [75, 88] width 21 height 5
select select "10"
select select "2025"
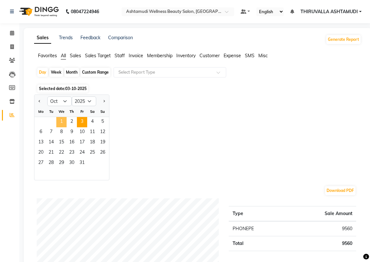
click at [61, 122] on span "1" at bounding box center [61, 122] width 10 height 10
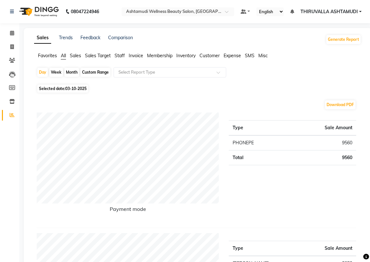
click at [252, 89] on div "Selected date: 03-10-2025" at bounding box center [199, 88] width 325 height 7
click at [254, 208] on div "Type Sale Amount PHONEPE 9560 Total 9560" at bounding box center [292, 168] width 137 height 110
click at [12, 101] on icon at bounding box center [11, 101] width 5 height 5
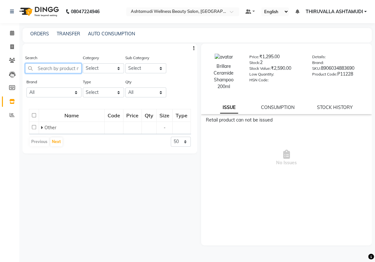
click at [60, 68] on input "text" at bounding box center [53, 68] width 56 height 10
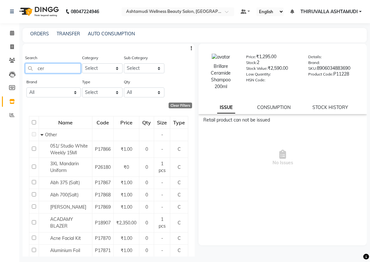
type input "cera"
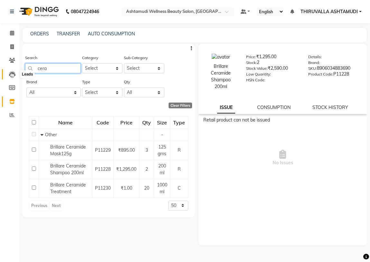
drag, startPoint x: 60, startPoint y: 68, endPoint x: 12, endPoint y: 73, distance: 48.2
click at [12, 73] on app-home "08047224946 Select Location × Ashtamudi Wellness Beauty Salon, Thiruvalla Defau…" at bounding box center [185, 133] width 370 height 266
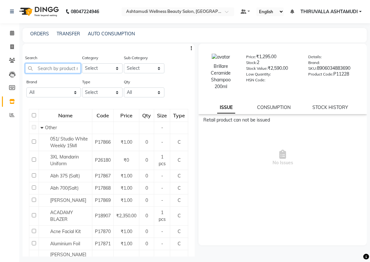
click at [42, 70] on input "text" at bounding box center [53, 68] width 56 height 10
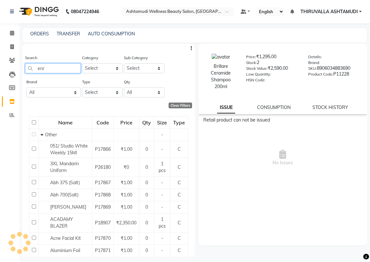
type input "enri"
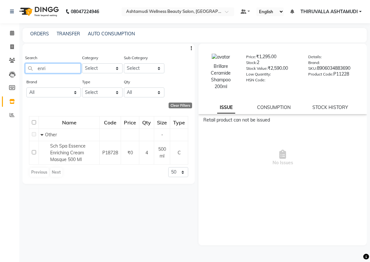
drag, startPoint x: 61, startPoint y: 70, endPoint x: 34, endPoint y: 70, distance: 26.7
click at [34, 70] on input "enri" at bounding box center [53, 68] width 56 height 10
type input "nut"
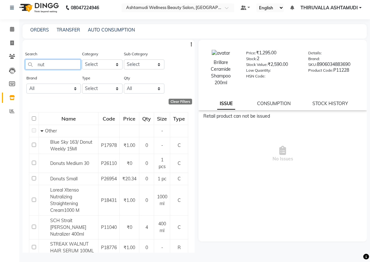
drag, startPoint x: 48, startPoint y: 62, endPoint x: 27, endPoint y: 64, distance: 20.4
click at [27, 64] on input "nut" at bounding box center [53, 65] width 56 height 10
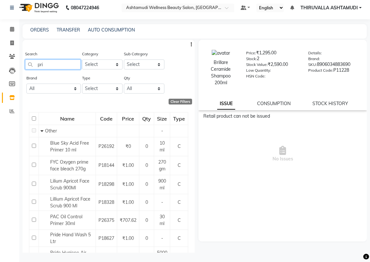
drag, startPoint x: 41, startPoint y: 61, endPoint x: 27, endPoint y: 62, distance: 13.2
click at [27, 62] on input "pri" at bounding box center [53, 65] width 56 height 10
type input "glo"
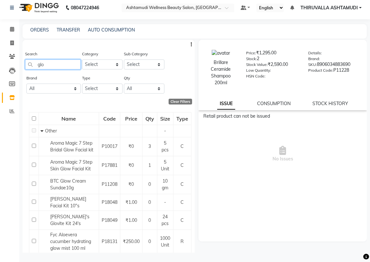
drag, startPoint x: 50, startPoint y: 65, endPoint x: 29, endPoint y: 69, distance: 21.3
click at [29, 69] on input "glo" at bounding box center [53, 65] width 56 height 10
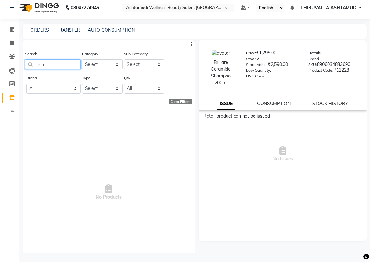
type input "e"
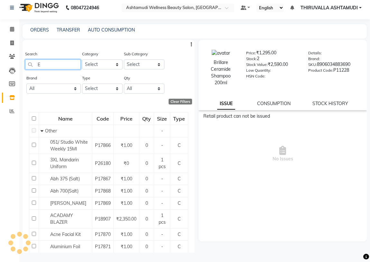
type input "Em"
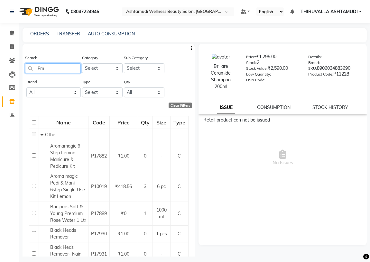
drag, startPoint x: 51, startPoint y: 67, endPoint x: 36, endPoint y: 68, distance: 15.2
click at [36, 68] on input "Em" at bounding box center [53, 68] width 56 height 10
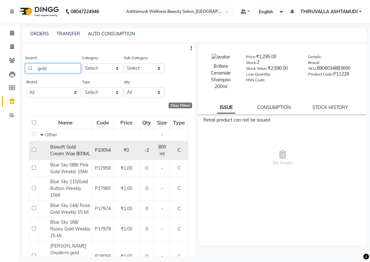
type input "gold"
click at [33, 152] on input "checkbox" at bounding box center [34, 150] width 4 height 4
checkbox input "true"
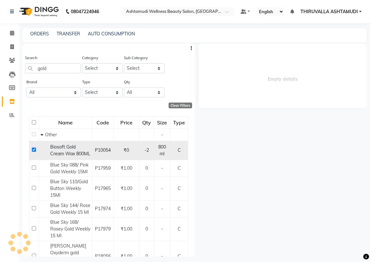
select select
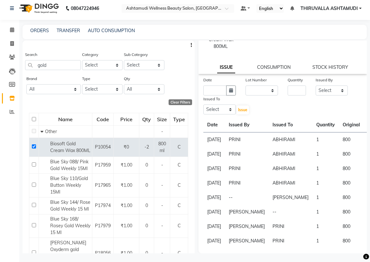
scroll to position [4, 0]
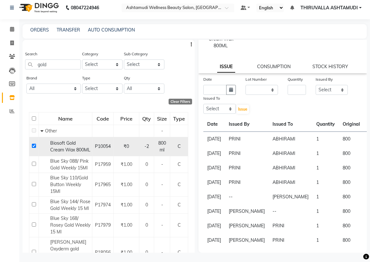
click at [35, 148] on input "checkbox" at bounding box center [34, 146] width 4 height 4
checkbox input "false"
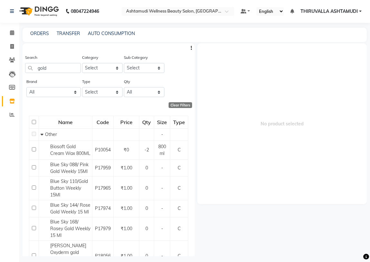
scroll to position [0, 0]
click at [57, 70] on input "gold" at bounding box center [53, 68] width 56 height 10
type input "g"
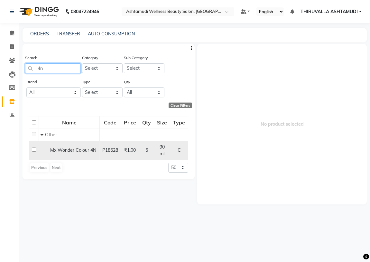
type input "4n"
click at [32, 149] on input "checkbox" at bounding box center [34, 150] width 4 height 4
checkbox input "true"
select select
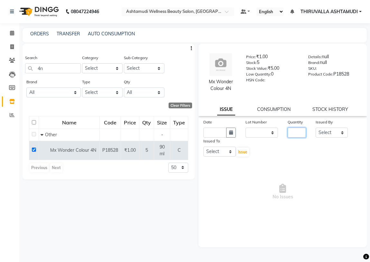
click at [298, 133] on input "number" at bounding box center [297, 133] width 18 height 10
type input "2"
click at [271, 134] on select "None" at bounding box center [262, 133] width 33 height 10
select select "0: null"
click at [246, 128] on select "None" at bounding box center [262, 133] width 33 height 10
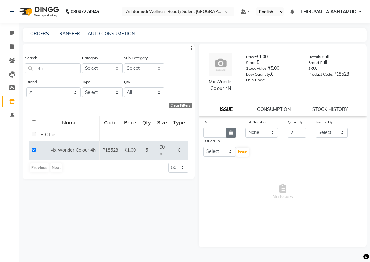
click at [228, 133] on button "button" at bounding box center [231, 133] width 10 height 10
select select "10"
select select "2025"
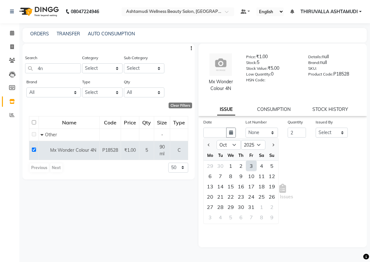
click at [253, 167] on div "3" at bounding box center [251, 166] width 10 height 10
type input "03-10-2025"
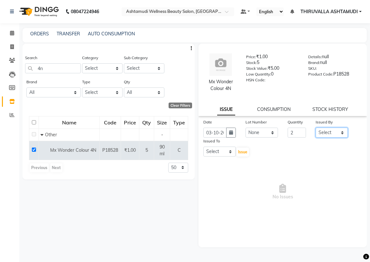
click at [336, 132] on select "Select ABHIRAMI Arya Eshani GAYATHRIDEVI K C Jisna KHEM MAYA MAYA PRINI RINA RA…" at bounding box center [332, 133] width 33 height 10
select select "26995"
click at [316, 128] on select "Select ABHIRAMI Arya Eshani GAYATHRIDEVI K C Jisna KHEM MAYA MAYA PRINI RINA RA…" at bounding box center [332, 133] width 33 height 10
click at [232, 154] on select "Select ABHIRAMI Arya Eshani GAYATHRIDEVI K C Jisna KHEM MAYA MAYA PRINI RINA RA…" at bounding box center [219, 152] width 33 height 10
select select "42901"
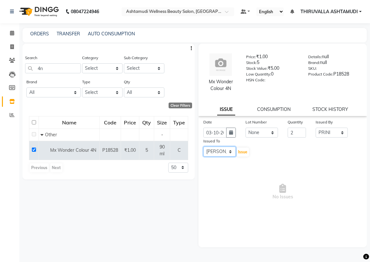
click at [203, 147] on select "Select ABHIRAMI Arya Eshani GAYATHRIDEVI K C Jisna KHEM MAYA MAYA PRINI RINA RA…" at bounding box center [219, 152] width 33 height 10
click at [240, 152] on span "Issue" at bounding box center [242, 152] width 9 height 5
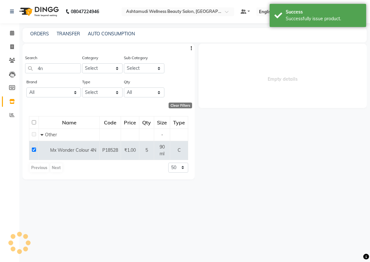
select select
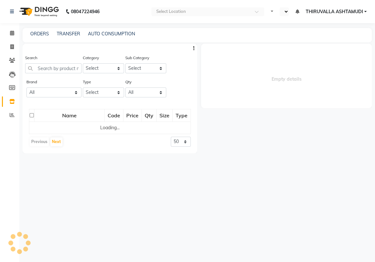
select select "en"
select select
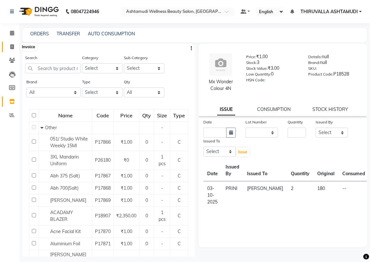
click at [14, 44] on icon at bounding box center [12, 46] width 4 height 5
select select "service"
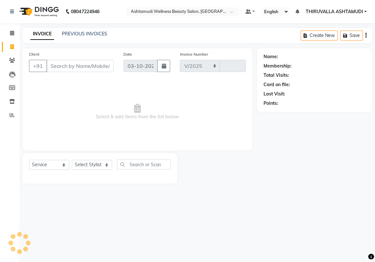
select select "4634"
type input "1826"
click at [102, 163] on select "Select Stylist ABHIRAMI [PERSON_NAME] [PERSON_NAME] [PERSON_NAME] [PERSON_NAME]…" at bounding box center [92, 165] width 40 height 10
select select "26992"
click at [72, 160] on select "Select Stylist ABHIRAMI [PERSON_NAME] [PERSON_NAME] [PERSON_NAME] [PERSON_NAME]…" at bounding box center [92, 165] width 40 height 10
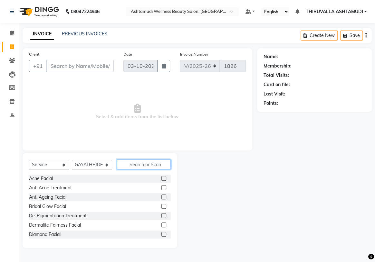
click at [143, 163] on input "text" at bounding box center [144, 165] width 54 height 10
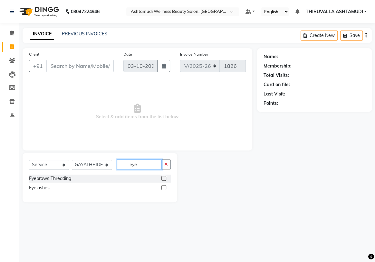
type input "eye"
click at [164, 179] on label at bounding box center [163, 178] width 5 height 5
click at [164, 179] on input "checkbox" at bounding box center [163, 179] width 4 height 4
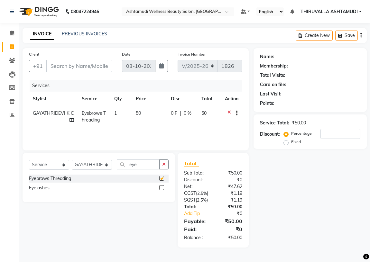
checkbox input "false"
click at [98, 67] on input "Client" at bounding box center [79, 66] width 66 height 12
type input "8"
type input "0"
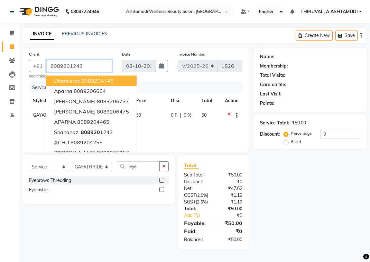
type input "8089201243"
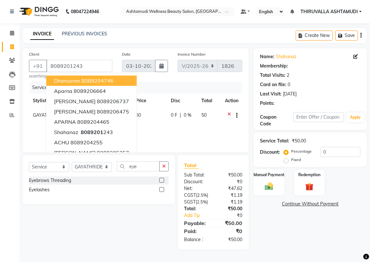
select select "1: Object"
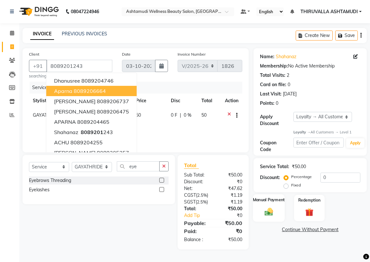
click at [269, 212] on img at bounding box center [269, 212] width 14 height 10
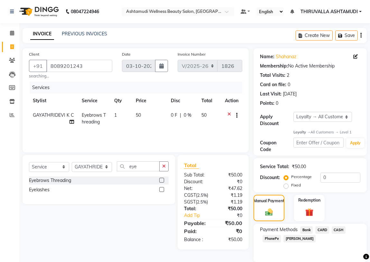
click at [269, 237] on span "PhonePe" at bounding box center [272, 238] width 18 height 7
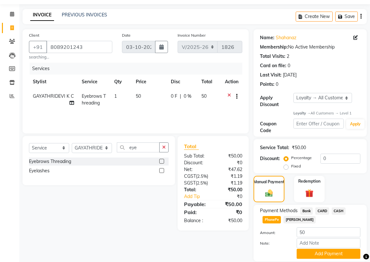
scroll to position [29, 0]
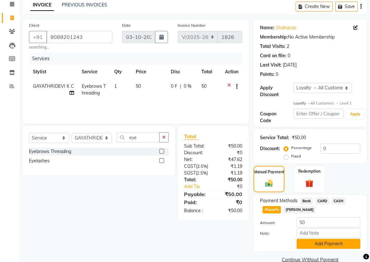
click at [317, 241] on button "Add Payment" at bounding box center [329, 244] width 64 height 10
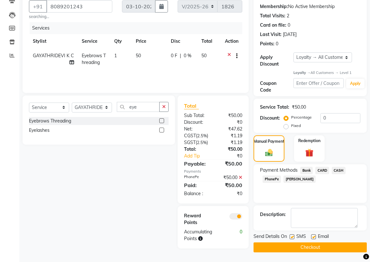
scroll to position [69, 0]
click at [315, 243] on button "Checkout" at bounding box center [310, 248] width 113 height 10
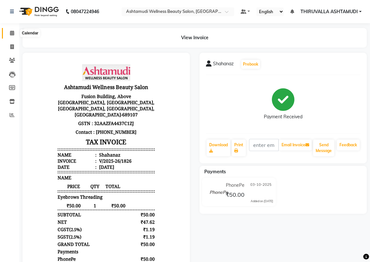
click at [11, 31] on icon at bounding box center [12, 33] width 4 height 5
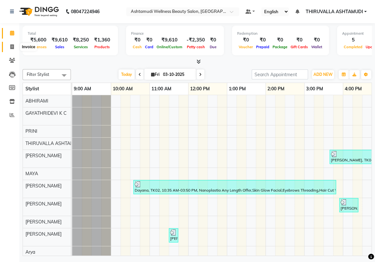
click at [12, 46] on icon at bounding box center [12, 46] width 4 height 5
select select "4634"
select select "service"
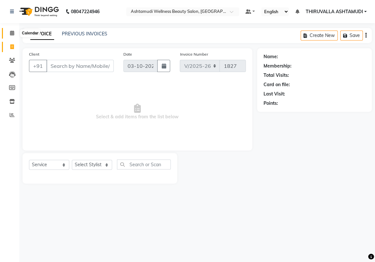
click at [12, 34] on icon at bounding box center [12, 33] width 4 height 5
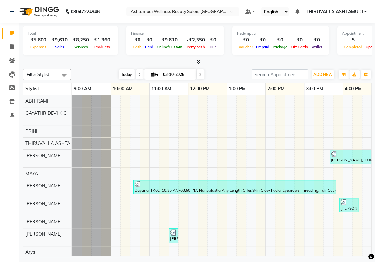
click at [125, 74] on span "Today" at bounding box center [126, 75] width 16 height 10
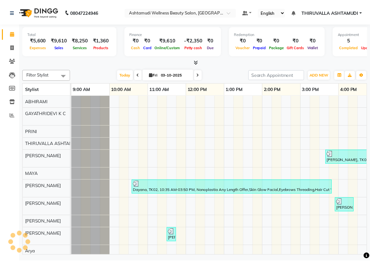
scroll to position [0, 241]
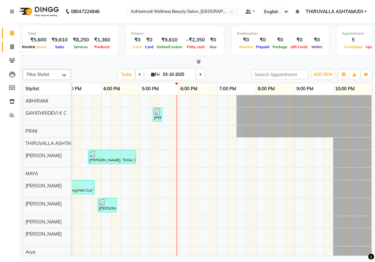
click at [13, 46] on icon at bounding box center [12, 46] width 4 height 5
select select "4634"
select select "service"
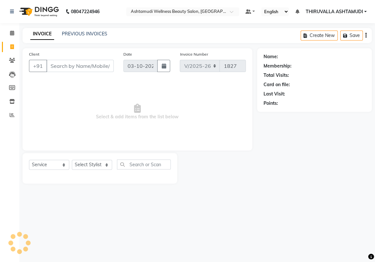
click at [88, 69] on input "Client" at bounding box center [79, 66] width 67 height 12
click at [103, 163] on select "Select Stylist" at bounding box center [92, 165] width 40 height 10
click at [59, 67] on input "Client" at bounding box center [79, 66] width 67 height 12
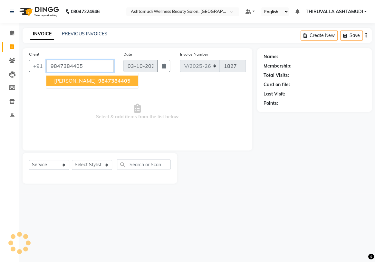
type input "9847384405"
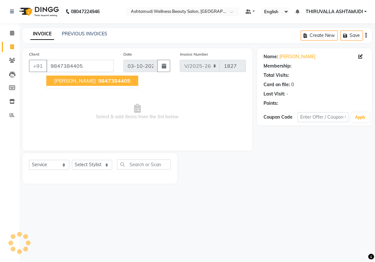
click at [98, 82] on span "9847384405" at bounding box center [114, 81] width 32 height 6
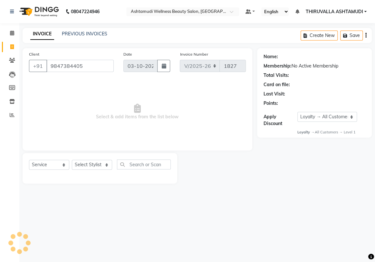
select select "1: Object"
click at [104, 165] on select "Select Stylist ABHIRAMI [PERSON_NAME] [PERSON_NAME] [PERSON_NAME] [PERSON_NAME]…" at bounding box center [92, 165] width 40 height 10
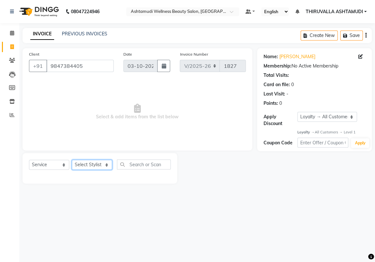
select select "87761"
click at [72, 160] on select "Select Stylist ABHIRAMI [PERSON_NAME] [PERSON_NAME] [PERSON_NAME] [PERSON_NAME]…" at bounding box center [92, 165] width 40 height 10
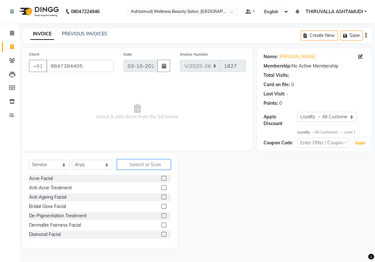
click at [141, 164] on input "text" at bounding box center [144, 165] width 54 height 10
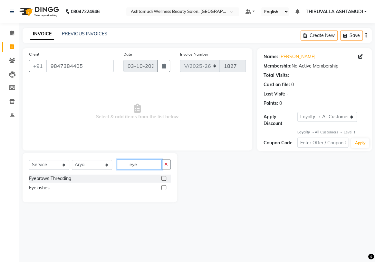
type input "eye"
click at [165, 178] on label at bounding box center [163, 178] width 5 height 5
click at [165, 178] on input "checkbox" at bounding box center [163, 179] width 4 height 4
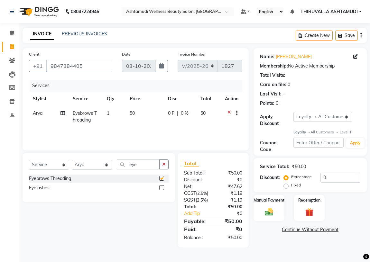
checkbox input "false"
drag, startPoint x: 145, startPoint y: 164, endPoint x: 125, endPoint y: 167, distance: 20.5
click at [125, 167] on input "eye" at bounding box center [138, 165] width 43 height 10
type input "chin"
click at [160, 178] on label at bounding box center [161, 178] width 5 height 5
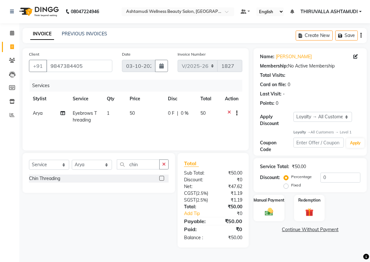
click at [160, 178] on input "checkbox" at bounding box center [161, 179] width 4 height 4
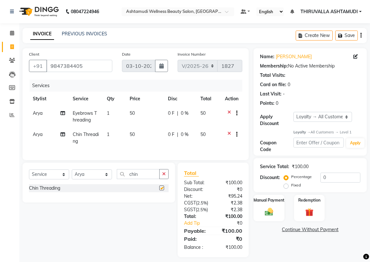
checkbox input "false"
click at [278, 216] on div "Manual Payment" at bounding box center [269, 208] width 32 height 27
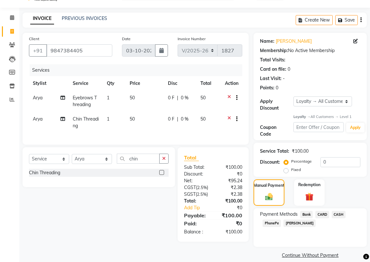
scroll to position [23, 0]
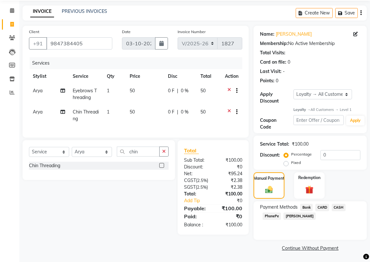
click at [337, 208] on span "CASH" at bounding box center [339, 207] width 14 height 7
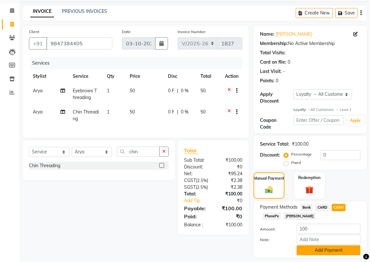
click at [323, 251] on button "Add Payment" at bounding box center [329, 251] width 64 height 10
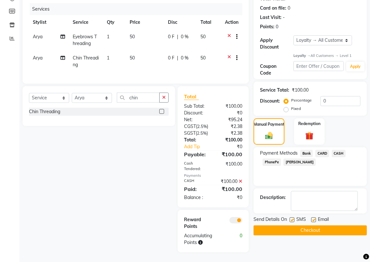
scroll to position [81, 0]
click at [313, 227] on button "Checkout" at bounding box center [310, 231] width 113 height 10
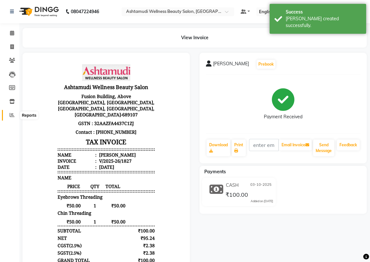
click at [11, 117] on icon at bounding box center [12, 115] width 5 height 5
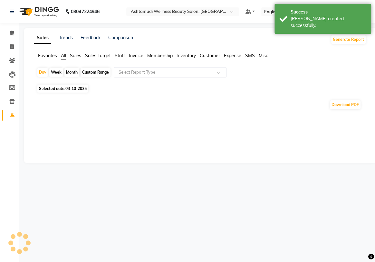
click at [67, 89] on span "03-10-2025" at bounding box center [75, 88] width 21 height 5
select select "10"
select select "2025"
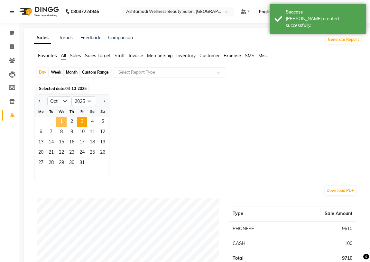
click at [62, 121] on span "1" at bounding box center [61, 122] width 10 height 10
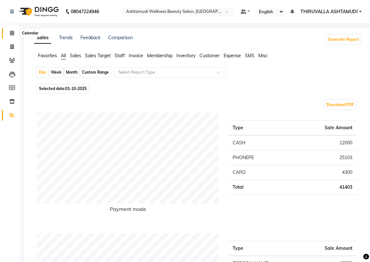
click at [11, 34] on icon at bounding box center [12, 33] width 4 height 5
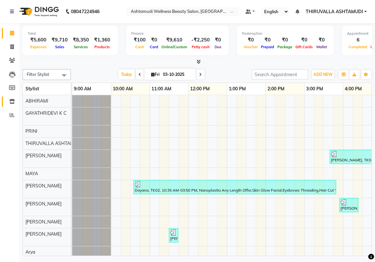
click at [13, 102] on icon at bounding box center [11, 101] width 5 height 5
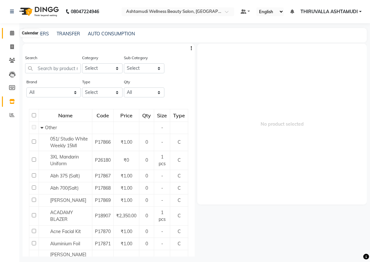
click at [12, 32] on icon at bounding box center [12, 33] width 4 height 5
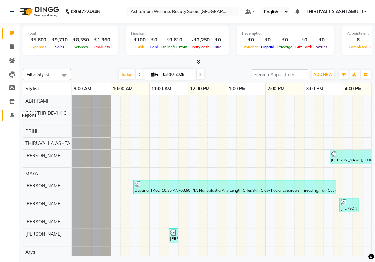
click at [9, 116] on span at bounding box center [11, 115] width 11 height 7
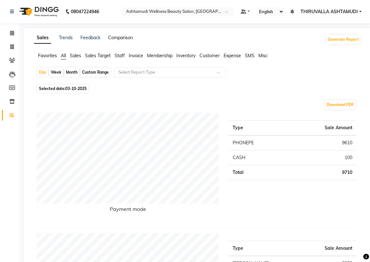
click at [126, 38] on link "Comparison" at bounding box center [120, 38] width 25 height 6
select select "single_date"
select select "single_date_dash"
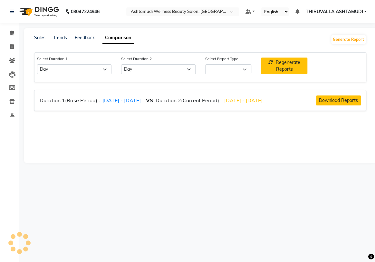
select select "comparison_report"
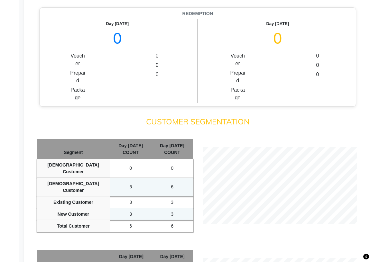
scroll to position [439, 0]
